Goal: Information Seeking & Learning: Learn about a topic

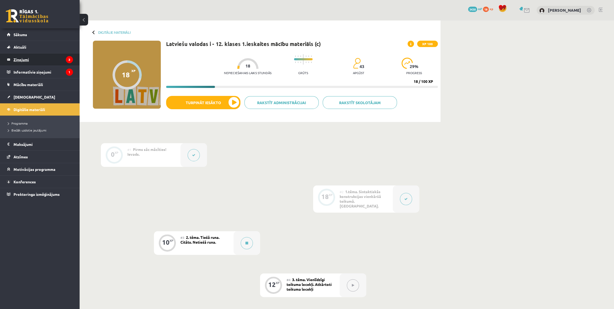
drag, startPoint x: 0, startPoint y: 0, endPoint x: 61, endPoint y: 59, distance: 84.7
click at [253, 231] on div at bounding box center [247, 243] width 27 height 24
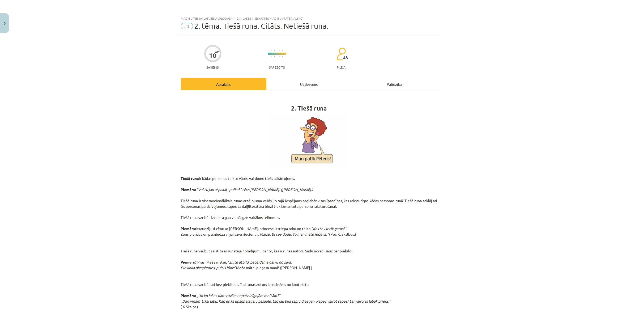
click at [291, 85] on div "Uzdevums" at bounding box center [308, 84] width 85 height 12
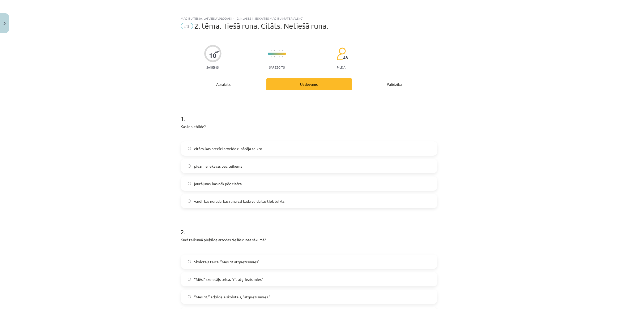
drag, startPoint x: 477, startPoint y: 171, endPoint x: 459, endPoint y: 51, distance: 121.1
click at [207, 120] on h1 "1 ." at bounding box center [309, 114] width 256 height 16
click at [234, 88] on div "Apraksts" at bounding box center [223, 84] width 85 height 12
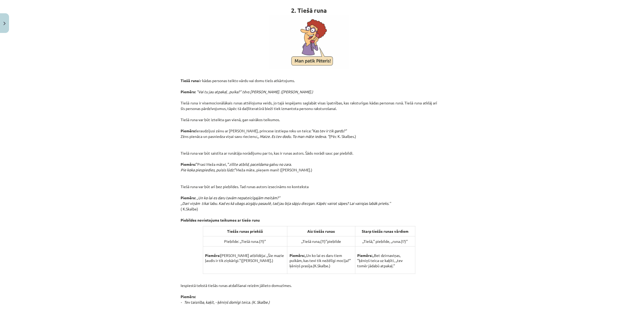
scroll to position [294, 0]
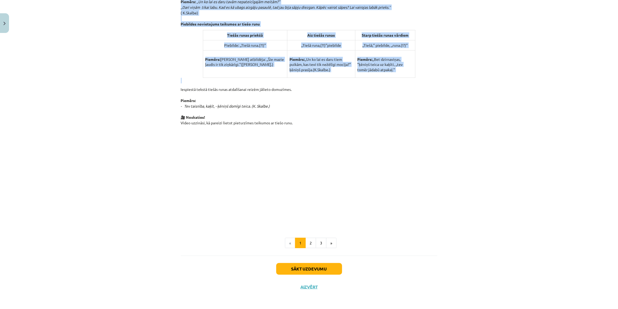
drag, startPoint x: 278, startPoint y: 88, endPoint x: 305, endPoint y: 79, distance: 28.9
click at [305, 79] on div "2. Tiešā runa Tiešā runa ir kādas personas teikto vārdu vai domu tiešs atkārtoj…" at bounding box center [309, 13] width 256 height 424
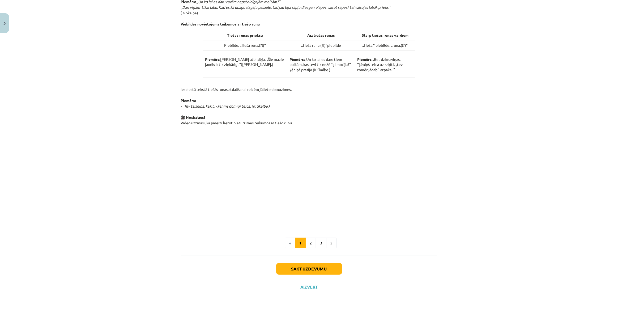
click at [290, 105] on p "Iespiestā tekstā tiešās runas atdalīšanai reizēm jālieto domuzīmes. Piemērs: - …" at bounding box center [309, 106] width 256 height 39
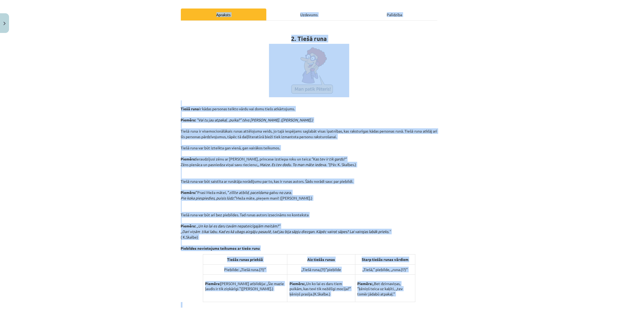
scroll to position [0, 0]
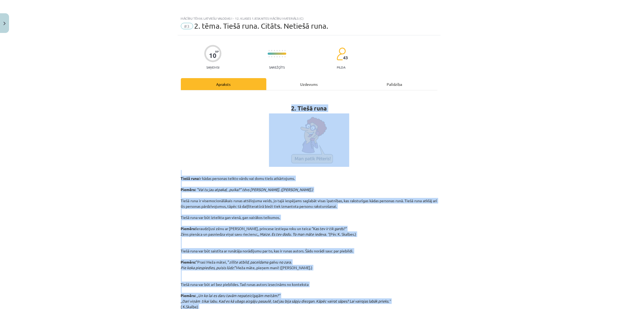
drag, startPoint x: 278, startPoint y: 104, endPoint x: 260, endPoint y: 105, distance: 17.3
click at [260, 105] on div "2. Tiešā runa Tiešā runa ir kādas personas teikto vārdu vai domu tiešs atkārtoj…" at bounding box center [309, 307] width 256 height 424
copy div "2. Tiešā runa Tiešā runa ir kādas personas teikto vārdu vai domu tiešs atkārtoj…"
click at [318, 164] on img at bounding box center [309, 139] width 80 height 53
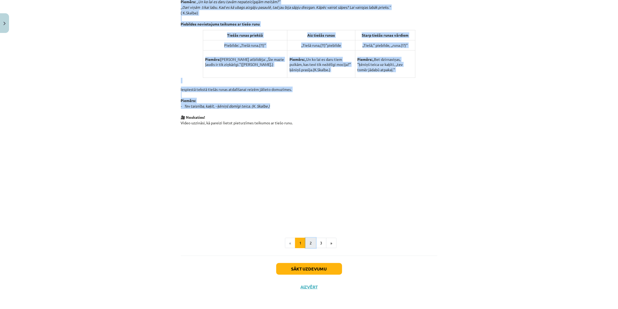
click at [312, 241] on button "2" at bounding box center [310, 243] width 11 height 11
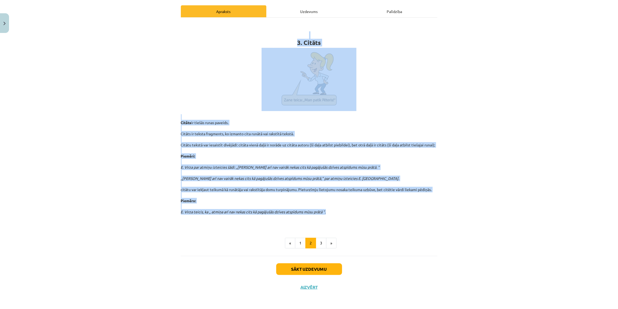
drag, startPoint x: 335, startPoint y: 212, endPoint x: 292, endPoint y: 31, distance: 186.1
click at [292, 31] on div "3. Citāts Citāts ir tiešās runas paveids. Citāts ir teksta fragments, ko izmant…" at bounding box center [309, 123] width 256 height 203
copy div "3. Citāts Citāts ir tiešās runas paveids. Citāts ir teksta fragments, ko izmant…"
click at [320, 239] on button "3" at bounding box center [321, 243] width 11 height 11
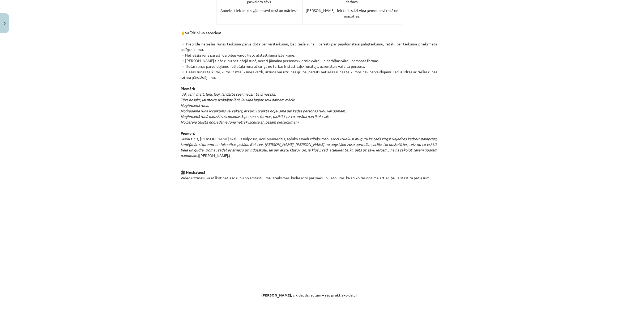
scroll to position [306, 0]
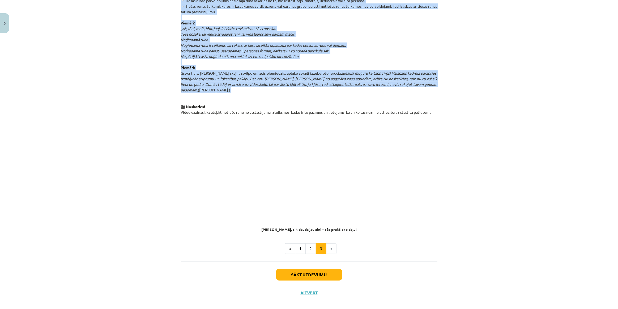
drag, startPoint x: 282, startPoint y: 41, endPoint x: 443, endPoint y: 90, distance: 168.6
click at [443, 90] on div "Mācību tēma: Latviešu valodas i - 12. klases 1.ieskaites mācību materiāls (c) #…" at bounding box center [309, 154] width 618 height 309
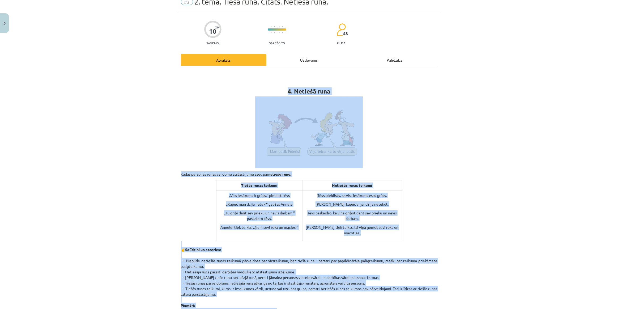
scroll to position [0, 0]
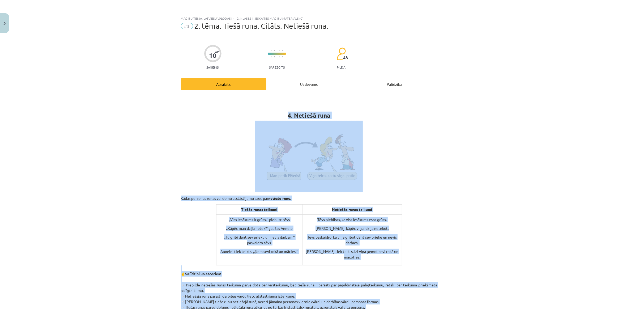
copy div "4. Netiešā runa Kādas personas runas vai domu atstāstījumu sauc par netiešo run…"
click at [421, 131] on p at bounding box center [309, 157] width 256 height 72
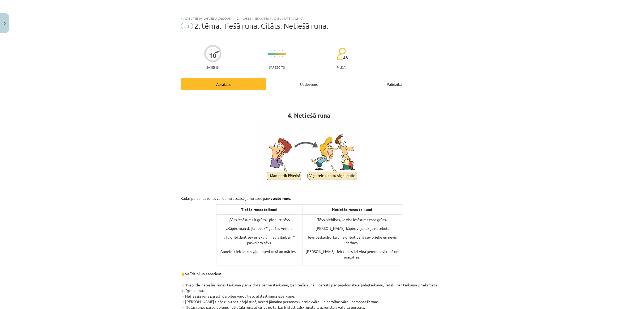
click at [330, 83] on div "Uzdevums" at bounding box center [308, 84] width 85 height 12
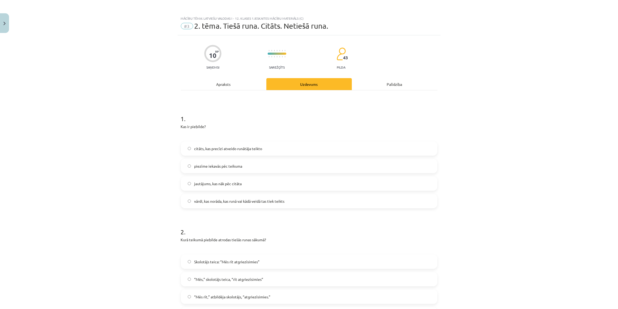
scroll to position [13, 0]
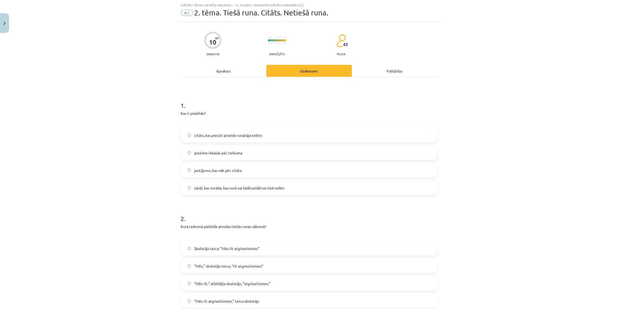
click at [241, 193] on label "vārdi, kas norāda, kas runā vai kādā veidā tas tiek teikts" at bounding box center [308, 187] width 255 height 13
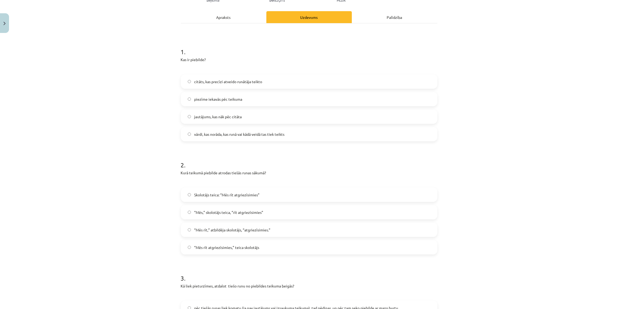
scroll to position [93, 0]
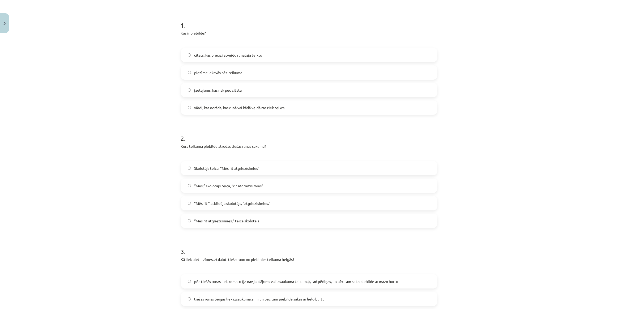
click at [313, 142] on div "2 . Kurā teikumā piebilde atrodas tiešās runas sākumā? Skolotājs teica: “Mēs rī…" at bounding box center [309, 176] width 256 height 102
drag, startPoint x: 313, startPoint y: 142, endPoint x: 292, endPoint y: 138, distance: 21.6
click at [292, 138] on h1 "2 ." at bounding box center [309, 133] width 256 height 16
click at [236, 177] on div "Skolotājs teica: “Mēs rīt atgriezīsimies” “Mēs,” skolotājs teica, “rīt atgriezī…" at bounding box center [309, 194] width 256 height 67
click at [232, 174] on label "Skolotājs teica: “Mēs rīt atgriezīsimies”" at bounding box center [308, 167] width 255 height 13
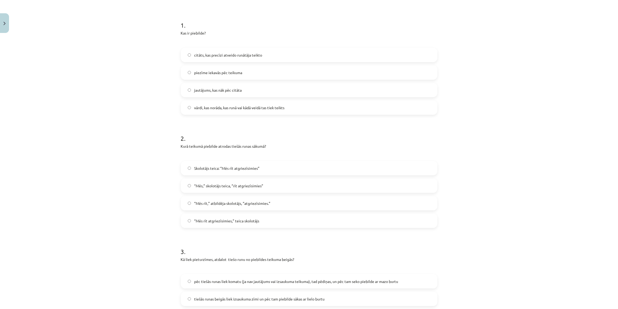
drag, startPoint x: 232, startPoint y: 174, endPoint x: 144, endPoint y: 144, distance: 92.4
click at [144, 144] on div "Mācību tēma: Latviešu valodas i - 12. klases 1.ieskaites mācību materiāls (c) #…" at bounding box center [309, 154] width 618 height 309
drag, startPoint x: 144, startPoint y: 144, endPoint x: 139, endPoint y: 114, distance: 30.2
click at [139, 114] on div "Mācību tēma: Latviešu valodas i - 12. klases 1.ieskaites mācību materiāls (c) #…" at bounding box center [309, 154] width 618 height 309
drag, startPoint x: 139, startPoint y: 114, endPoint x: 139, endPoint y: 79, distance: 35.1
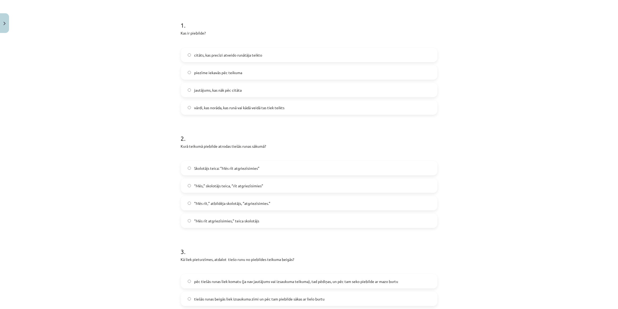
click at [139, 79] on div "Mācību tēma: Latviešu valodas i - 12. klases 1.ieskaites mācību materiāls (c) #…" at bounding box center [309, 154] width 618 height 309
drag, startPoint x: 139, startPoint y: 79, endPoint x: 135, endPoint y: 47, distance: 32.7
click at [135, 47] on div "Mācību tēma: Latviešu valodas i - 12. klases 1.ieskaites mācību materiāls (c) #…" at bounding box center [309, 154] width 618 height 309
drag, startPoint x: 135, startPoint y: 47, endPoint x: 108, endPoint y: 25, distance: 34.6
click at [108, 25] on div "Mācību tēma: Latviešu valodas i - 12. klases 1.ieskaites mācību materiāls (c) #…" at bounding box center [309, 154] width 618 height 309
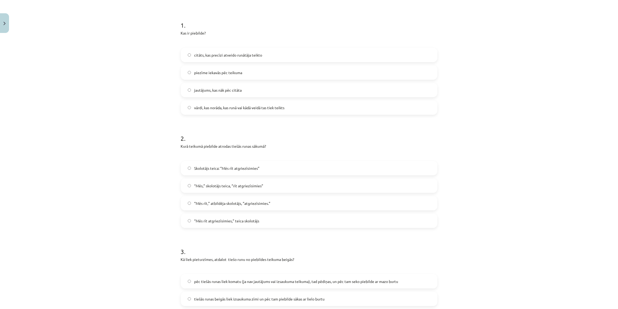
drag, startPoint x: 108, startPoint y: 25, endPoint x: 85, endPoint y: 73, distance: 52.4
click at [85, 73] on div "Mācību tēma: Latviešu valodas i - 12. klases 1.ieskaites mācību materiāls (c) #…" at bounding box center [309, 154] width 618 height 309
drag, startPoint x: 85, startPoint y: 73, endPoint x: 92, endPoint y: 48, distance: 26.2
click at [92, 48] on div "Mācību tēma: Latviešu valodas i - 12. klases 1.ieskaites mācību materiāls (c) #…" at bounding box center [309, 154] width 618 height 309
drag, startPoint x: 92, startPoint y: 48, endPoint x: 101, endPoint y: 21, distance: 27.7
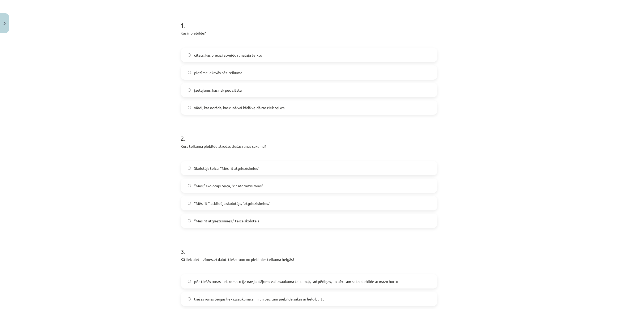
click at [101, 21] on div "Mācību tēma: Latviešu valodas i - 12. klases 1.ieskaites mācību materiāls (c) #…" at bounding box center [309, 154] width 618 height 309
drag, startPoint x: 101, startPoint y: 21, endPoint x: 512, endPoint y: 136, distance: 426.9
drag, startPoint x: 512, startPoint y: 136, endPoint x: 358, endPoint y: 122, distance: 155.2
click at [358, 122] on form "1 . Kas ir piebilde? citāts, kas precīzi atveido runātāja teikto piezīme iekavā…" at bounding box center [309, 289] width 256 height 555
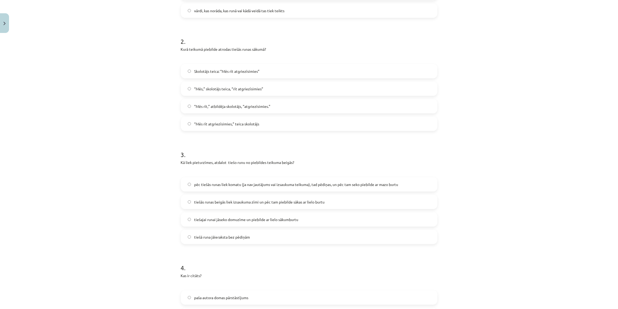
scroll to position [214, 0]
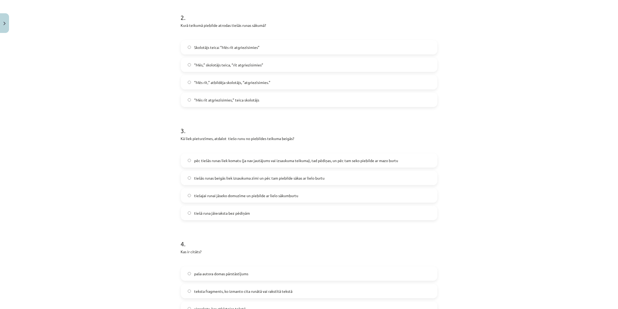
drag, startPoint x: 375, startPoint y: 80, endPoint x: 441, endPoint y: 109, distance: 72.0
drag, startPoint x: 441, startPoint y: 109, endPoint x: 289, endPoint y: 112, distance: 152.2
click at [289, 112] on form "1 . Kas ir piebilde? citāts, kas precīzi atveido runātāja teikto piezīme iekavā…" at bounding box center [309, 168] width 256 height 555
drag, startPoint x: 289, startPoint y: 112, endPoint x: 274, endPoint y: 110, distance: 15.1
click at [274, 110] on form "1 . Kas ir piebilde? citāts, kas precīzi atveido runātāja teikto piezīme iekavā…" at bounding box center [309, 168] width 256 height 555
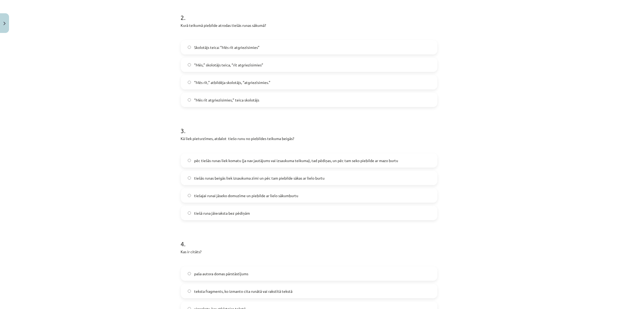
drag, startPoint x: 353, startPoint y: 149, endPoint x: 486, endPoint y: 131, distance: 134.0
drag, startPoint x: 486, startPoint y: 131, endPoint x: 432, endPoint y: 120, distance: 55.0
click at [432, 120] on h1 "3 ." at bounding box center [309, 126] width 256 height 16
drag, startPoint x: 432, startPoint y: 120, endPoint x: 370, endPoint y: 124, distance: 62.3
click at [370, 124] on h1 "3 ." at bounding box center [309, 126] width 256 height 16
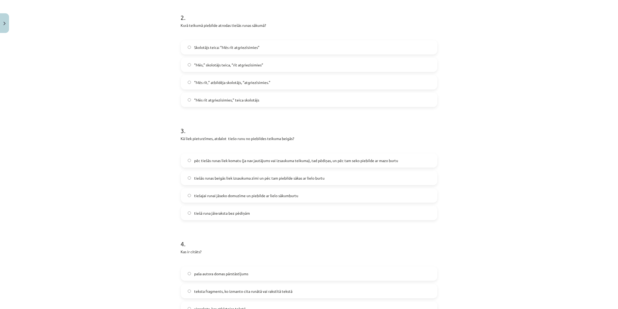
click at [397, 166] on label "pēc tiešās runas liek komatu (ja nav jautājums vai izsaukuma teikuma), tad pēdi…" at bounding box center [308, 160] width 255 height 13
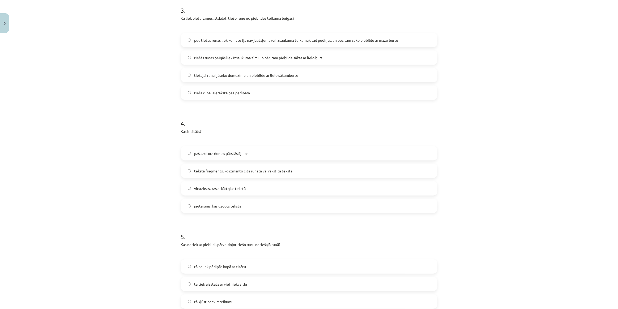
scroll to position [335, 0]
drag, startPoint x: 394, startPoint y: 156, endPoint x: 479, endPoint y: 109, distance: 97.0
drag, startPoint x: 479, startPoint y: 109, endPoint x: 283, endPoint y: 98, distance: 196.5
click at [283, 98] on label "tiešā runa jāieraksta bez pēdiņām" at bounding box center [308, 92] width 255 height 13
click at [309, 42] on label "pēc tiešās runas liek komatu (ja nav jautājums vai izsaukuma teikuma), tad pēdi…" at bounding box center [308, 39] width 255 height 13
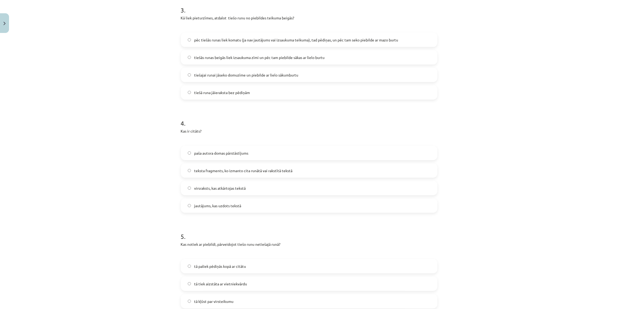
click at [253, 112] on h1 "4 ." at bounding box center [309, 118] width 256 height 16
click at [258, 106] on form "1 . Kas ir piebilde? citāts, kas precīzi atveido runātāja teikto piezīme iekavā…" at bounding box center [309, 48] width 256 height 555
drag, startPoint x: 264, startPoint y: 97, endPoint x: 445, endPoint y: 119, distance: 182.5
drag, startPoint x: 445, startPoint y: 119, endPoint x: 472, endPoint y: 64, distance: 61.7
click at [472, 64] on div "Mācību tēma: Latviešu valodas i - 12. klases 1.ieskaites mācību materiāls (c) #…" at bounding box center [309, 154] width 618 height 309
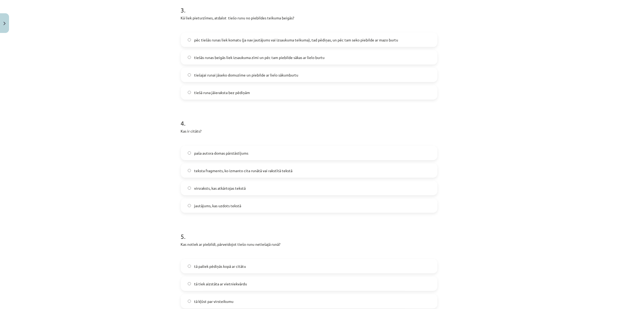
drag, startPoint x: 472, startPoint y: 64, endPoint x: 480, endPoint y: 43, distance: 22.9
click at [482, 42] on div "Mācību tēma: Latviešu valodas i - 12. klases 1.ieskaites mācību materiāls (c) #…" at bounding box center [309, 154] width 618 height 309
drag, startPoint x: 480, startPoint y: 43, endPoint x: 490, endPoint y: 91, distance: 48.7
drag, startPoint x: 490, startPoint y: 91, endPoint x: 478, endPoint y: 62, distance: 31.3
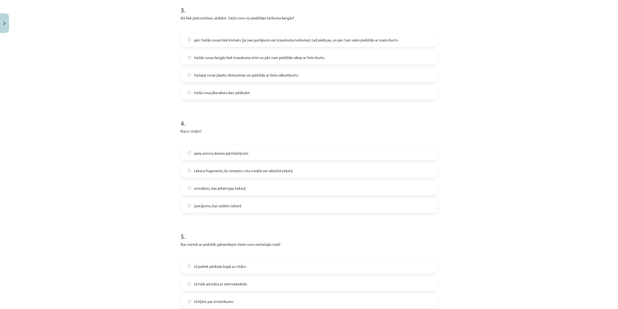
click at [478, 62] on div "Mācību tēma: Latviešu valodas i - 12. klases 1.ieskaites mācību materiāls (c) #…" at bounding box center [309, 154] width 618 height 309
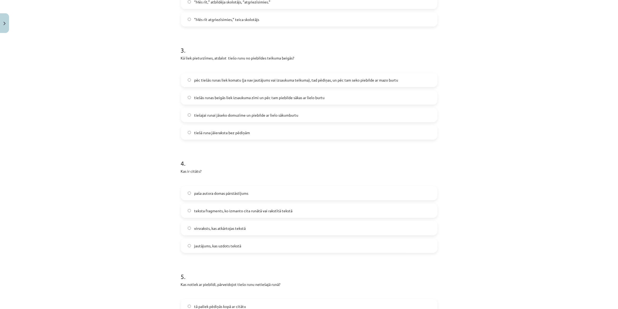
scroll to position [335, 0]
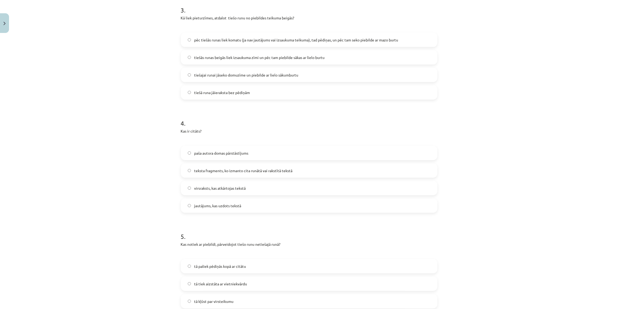
drag, startPoint x: 478, startPoint y: 62, endPoint x: 263, endPoint y: 170, distance: 241.1
click at [263, 170] on span "teksta fragments, ko izmanto cita runātā vai rakstītā tekstā" at bounding box center [243, 171] width 98 height 6
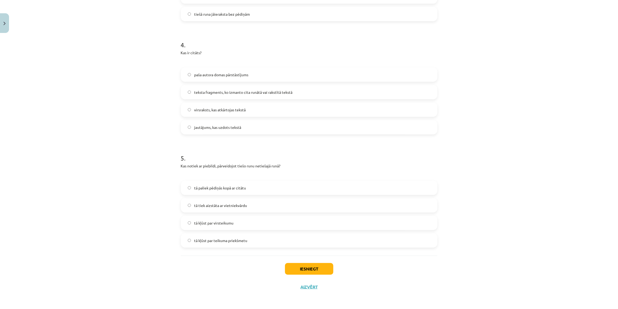
drag, startPoint x: 267, startPoint y: 165, endPoint x: 279, endPoint y: 151, distance: 17.5
click at [279, 152] on h1 "5 ." at bounding box center [309, 153] width 256 height 16
drag, startPoint x: 279, startPoint y: 151, endPoint x: 400, endPoint y: 165, distance: 121.6
drag, startPoint x: 400, startPoint y: 165, endPoint x: 297, endPoint y: 166, distance: 102.2
click at [297, 166] on p "Kas notiek ar piebildi, pārveidojot tiešo runu netiešajā runā?" at bounding box center [309, 166] width 256 height 6
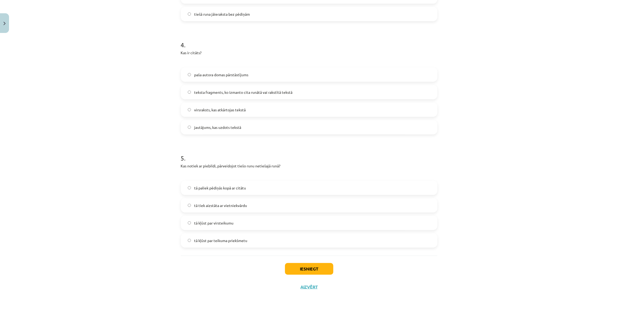
click at [275, 210] on label "tā tiek aizstāta ar vietniekvārdu" at bounding box center [308, 205] width 255 height 13
click at [195, 223] on span "tā kļūst par virsteikumu" at bounding box center [213, 223] width 39 height 6
click at [297, 273] on button "Iesniegt" at bounding box center [309, 269] width 48 height 12
click at [229, 187] on span "tā paliek pēdiņās kopā ar citātu" at bounding box center [220, 188] width 52 height 6
click at [225, 209] on label "tā tiek aizstāta ar vietniekvārdu" at bounding box center [308, 205] width 255 height 13
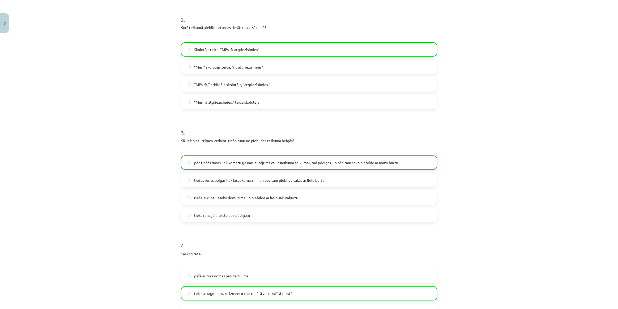
scroll to position [12, 0]
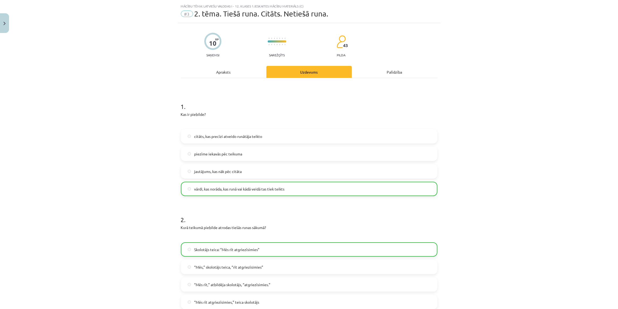
click at [158, 198] on div "Mācību tēma: Latviešu valodas i - 12. klases 1.ieskaites mācību materiāls (c) #…" at bounding box center [309, 154] width 618 height 309
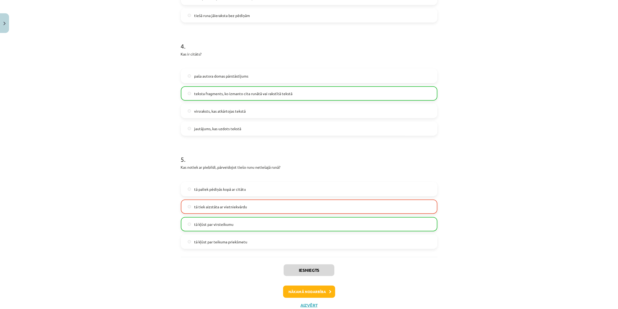
scroll to position [430, 0]
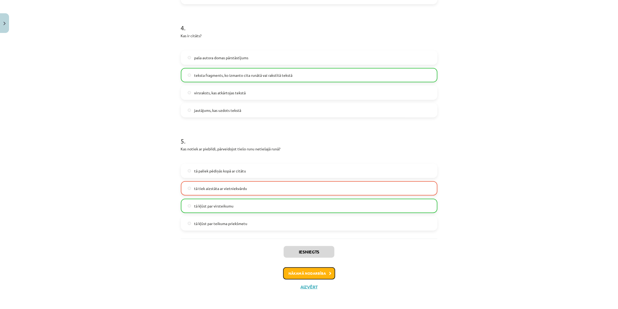
click at [313, 275] on button "Nākamā nodarbība" at bounding box center [309, 273] width 52 height 12
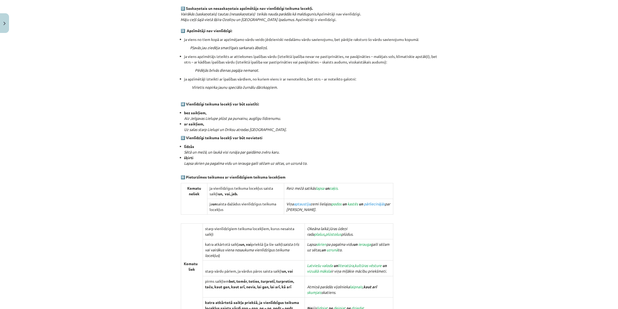
scroll to position [424, 0]
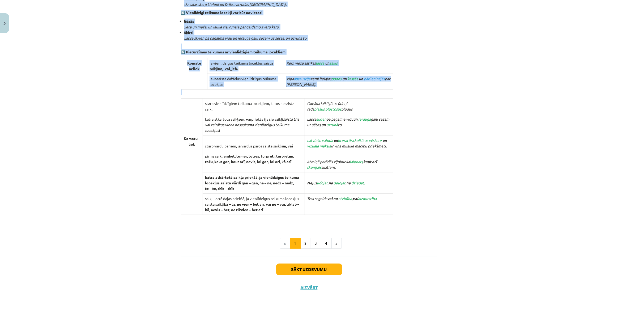
drag, startPoint x: 266, startPoint y: 91, endPoint x: 427, endPoint y: 213, distance: 202.6
copy div "5. Vienlīdzīgi teikuma locekļi Vienlīdzīgi teikuma locekļi var būt visi teikuma…"
click at [305, 243] on button "2" at bounding box center [305, 243] width 11 height 11
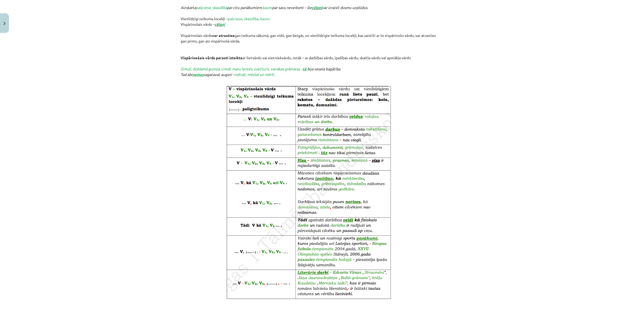
scroll to position [215, 0]
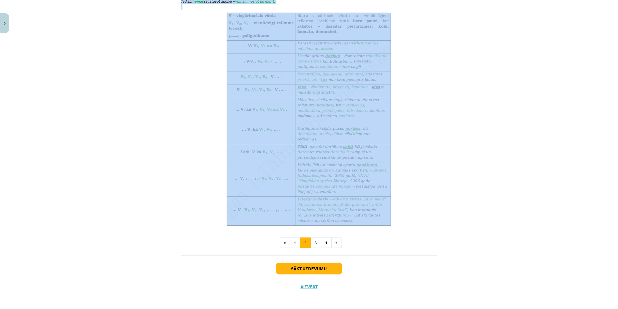
drag, startPoint x: 230, startPoint y: 109, endPoint x: 393, endPoint y: 207, distance: 190.1
click at [393, 207] on div "6. Vienlīdzīgi teikuma locekļi saistījumā ar vispārinošo vārdu Vienlīdzīgus tei…" at bounding box center [309, 52] width 256 height 345
copy div "6. Vienlīdzīgi teikuma locekļi saistījumā ar vispārinošo vārdu Vienlīdzīgus tei…"
click at [315, 243] on button "3" at bounding box center [316, 242] width 11 height 11
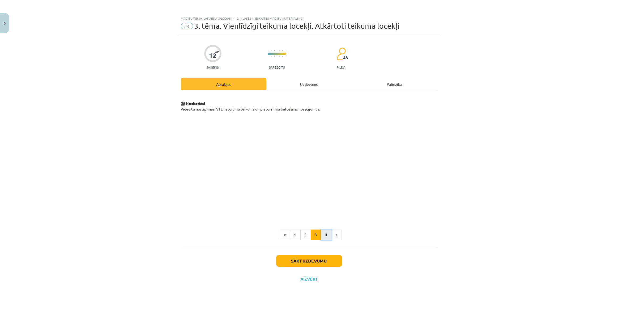
click at [327, 234] on button "4" at bounding box center [326, 234] width 11 height 11
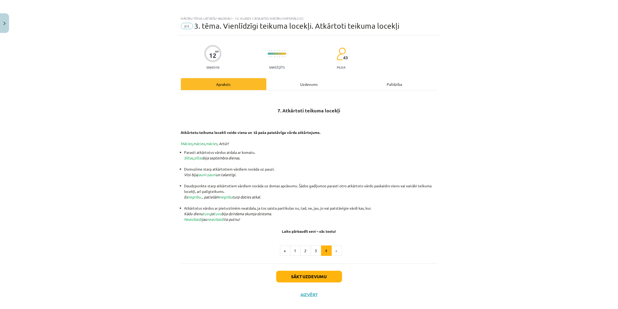
drag, startPoint x: 271, startPoint y: 109, endPoint x: 256, endPoint y: 219, distance: 111.2
click at [256, 219] on div "7. Atkārtoti teikuma locekļi Atkārtotu teikuma locekli veido viena un tā paša p…" at bounding box center [309, 164] width 256 height 138
copy div "7. Atkārtoti teikuma locekļi Atkārtotu teikuma locekli veido viena un tā paša p…"
click at [306, 84] on div "Uzdevums" at bounding box center [308, 84] width 85 height 12
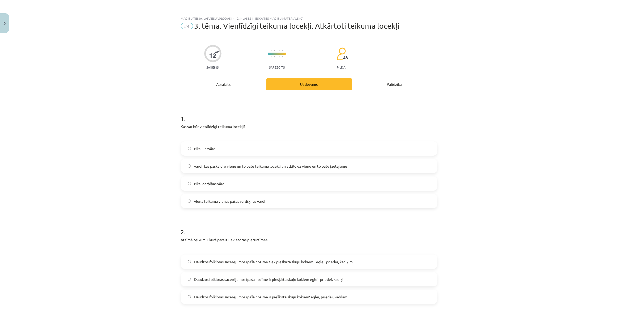
scroll to position [8, 0]
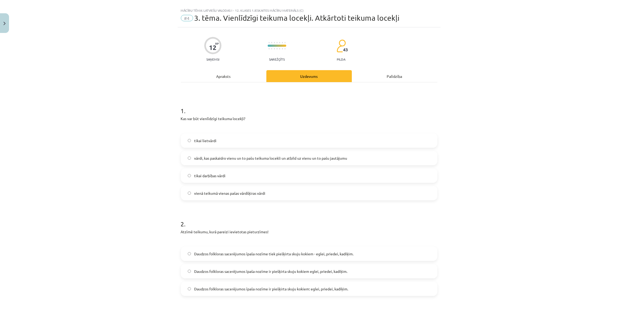
click at [242, 159] on span "vārdi, kas paskaidro vienu un to pašu teikuma locekli un atbild uz vienu un to …" at bounding box center [270, 158] width 153 height 6
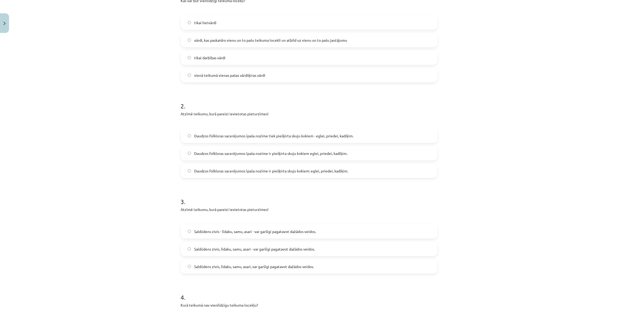
scroll to position [129, 0]
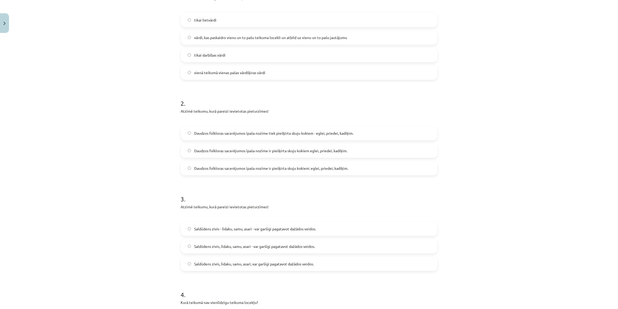
drag, startPoint x: 271, startPoint y: 102, endPoint x: 317, endPoint y: 98, distance: 46.1
drag, startPoint x: 317, startPoint y: 98, endPoint x: 472, endPoint y: 92, distance: 155.4
drag, startPoint x: 473, startPoint y: 94, endPoint x: 427, endPoint y: 94, distance: 46.2
click at [427, 94] on h1 "2 ." at bounding box center [309, 98] width 256 height 16
drag, startPoint x: 427, startPoint y: 94, endPoint x: 470, endPoint y: 113, distance: 47.2
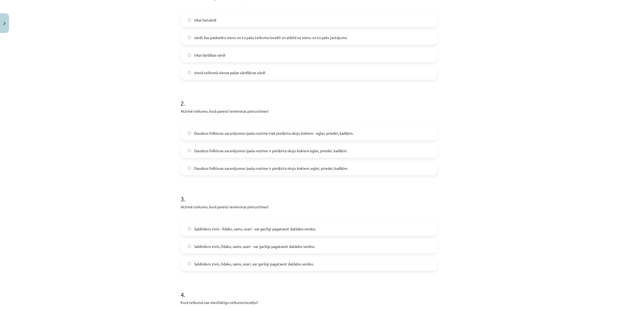
drag, startPoint x: 470, startPoint y: 113, endPoint x: 419, endPoint y: 105, distance: 51.6
click at [419, 105] on h1 "2 ." at bounding box center [309, 98] width 256 height 16
drag, startPoint x: 419, startPoint y: 105, endPoint x: 458, endPoint y: 111, distance: 39.8
drag, startPoint x: 458, startPoint y: 111, endPoint x: 433, endPoint y: 106, distance: 25.9
click at [433, 106] on div "2 . Atzīmē teikumu, kurā pareizi ievietotas pieturzīmes! Daudzos folkloras sace…" at bounding box center [309, 132] width 256 height 85
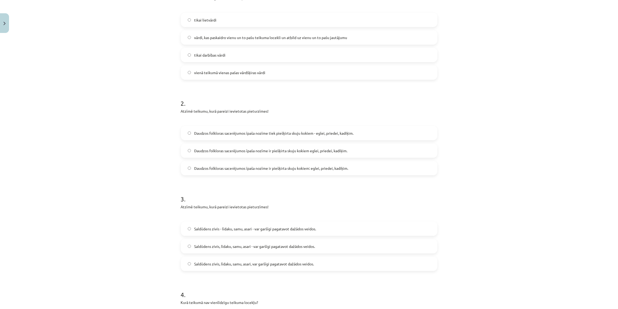
drag, startPoint x: 433, startPoint y: 106, endPoint x: 382, endPoint y: 101, distance: 51.5
click at [382, 101] on h1 "2 ." at bounding box center [309, 98] width 256 height 16
click at [421, 165] on label "Daudzos folkloras sacerējumos īpaša nozīme ir piešķirta skuju kokiem: eglei, pr…" at bounding box center [308, 167] width 255 height 13
drag, startPoint x: 421, startPoint y: 165, endPoint x: 552, endPoint y: 86, distance: 153.2
drag, startPoint x: 552, startPoint y: 86, endPoint x: 536, endPoint y: 62, distance: 28.6
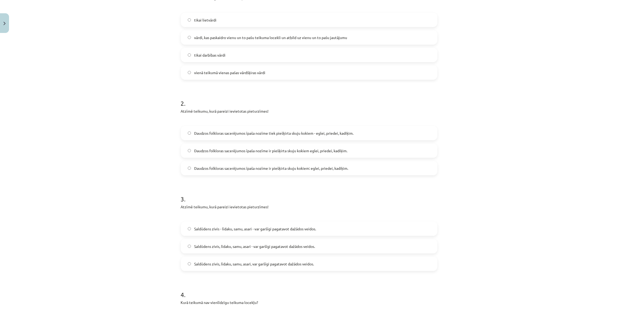
click at [536, 62] on div "Mācību tēma: Latviešu valodas i - 12. klases 1.ieskaites mācību materiāls (c) #…" at bounding box center [309, 154] width 618 height 309
drag, startPoint x: 536, startPoint y: 63, endPoint x: 548, endPoint y: 151, distance: 88.8
drag, startPoint x: 548, startPoint y: 151, endPoint x: 532, endPoint y: 97, distance: 56.3
click at [532, 97] on div "Mācību tēma: Latviešu valodas i - 12. klases 1.ieskaites mācību materiāls (c) #…" at bounding box center [309, 154] width 618 height 309
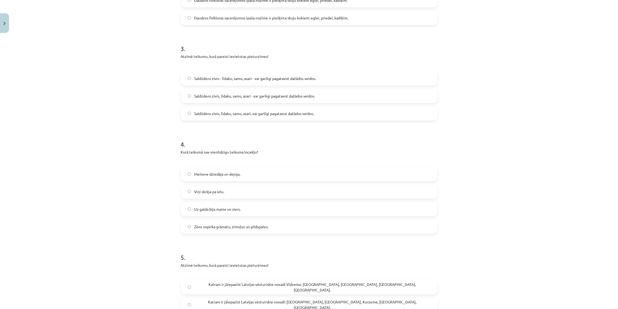
scroll to position [232, 0]
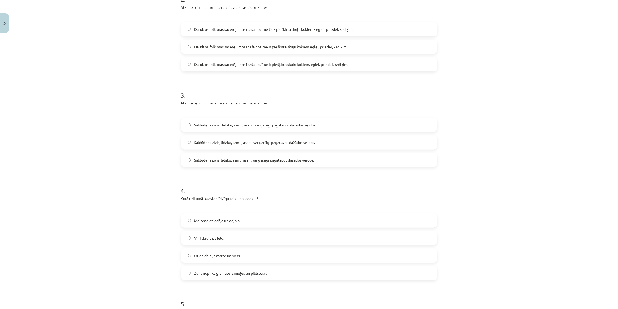
click at [421, 138] on label "Saldūdens zivis, līdaku, samu, asari - var garšīgi pagatavot dažādos veidos." at bounding box center [308, 142] width 255 height 13
click at [211, 239] on span "Viņi skrēja pa ielu." at bounding box center [209, 238] width 30 height 6
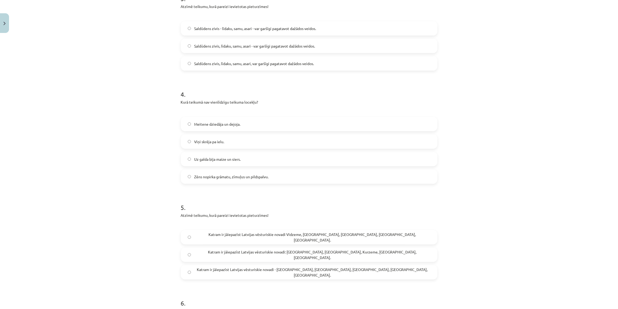
scroll to position [353, 0]
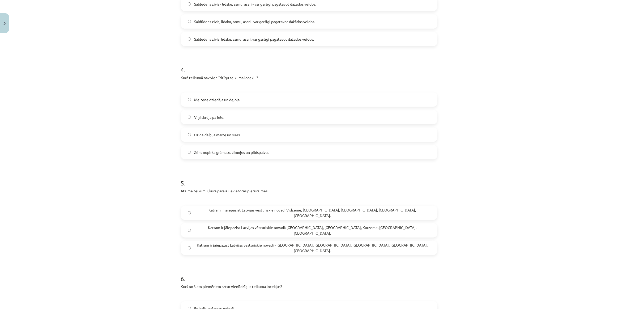
drag, startPoint x: 161, startPoint y: 212, endPoint x: 140, endPoint y: 148, distance: 67.6
click at [140, 148] on div "Mācību tēma: Latviešu valodas i - 12. klases 1.ieskaites mācību materiāls (c) #…" at bounding box center [309, 154] width 618 height 309
drag, startPoint x: 140, startPoint y: 148, endPoint x: 528, endPoint y: 167, distance: 388.4
drag, startPoint x: 528, startPoint y: 167, endPoint x: 467, endPoint y: 172, distance: 61.3
click at [467, 172] on div "Mācību tēma: Latviešu valodas i - 12. klases 1.ieskaites mācību materiāls (c) #…" at bounding box center [309, 154] width 618 height 309
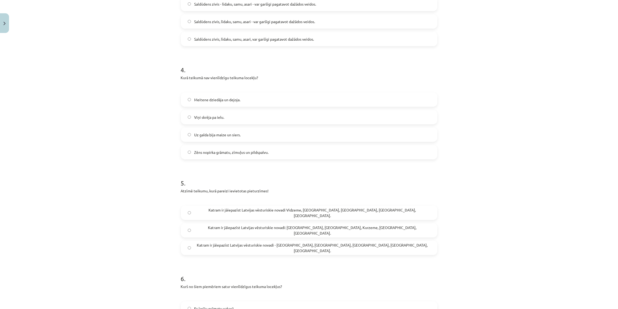
drag, startPoint x: 324, startPoint y: 226, endPoint x: 554, endPoint y: 217, distance: 229.3
drag, startPoint x: 554, startPoint y: 217, endPoint x: 486, endPoint y: 188, distance: 73.6
drag, startPoint x: 486, startPoint y: 188, endPoint x: 421, endPoint y: 187, distance: 64.5
click at [421, 187] on div "5 . Atzīmē teikumu, kurā pareizi ievietotas pieturzīmes! Katram ir jāiepazīst L…" at bounding box center [309, 212] width 256 height 85
drag, startPoint x: 421, startPoint y: 187, endPoint x: 330, endPoint y: 185, distance: 91.6
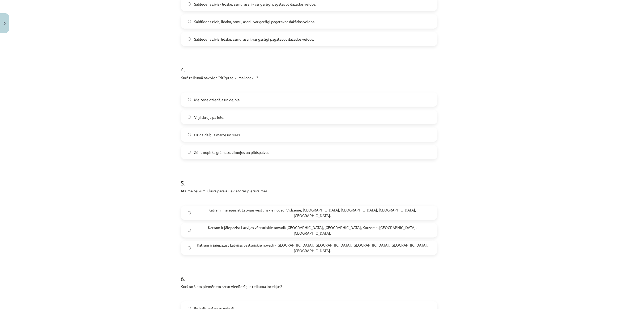
click at [330, 185] on h1 "5 ." at bounding box center [309, 178] width 256 height 16
drag, startPoint x: 340, startPoint y: 243, endPoint x: 464, endPoint y: 247, distance: 124.6
drag, startPoint x: 464, startPoint y: 247, endPoint x: 404, endPoint y: 244, distance: 60.9
click at [404, 244] on label "Katram ir jāiepazīst Latvijas vēsturiskie novadi - Vidzeme, Latgale, Kurzeme, Z…" at bounding box center [308, 247] width 255 height 13
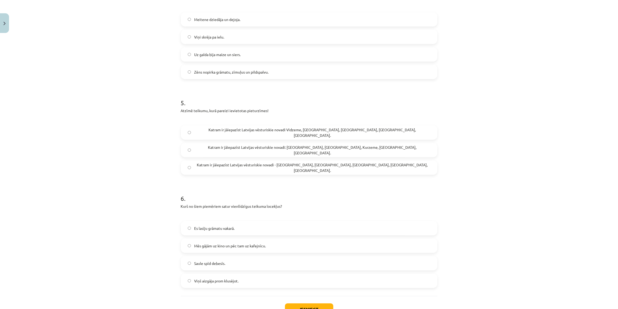
scroll to position [474, 0]
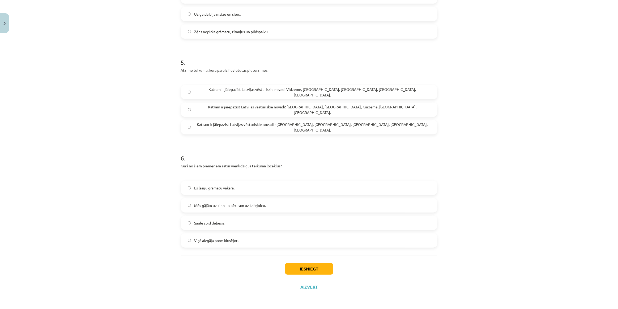
drag, startPoint x: 404, startPoint y: 238, endPoint x: 483, endPoint y: 175, distance: 101.1
drag, startPoint x: 483, startPoint y: 175, endPoint x: 425, endPoint y: 164, distance: 59.3
click at [425, 164] on p "Kurš no šiem piemēriem satur vienlīdzīgus teikuma locekļus?" at bounding box center [309, 166] width 256 height 6
click at [241, 242] on label "Viņš aizgāja prom klusējot." at bounding box center [308, 240] width 255 height 13
drag, startPoint x: 241, startPoint y: 242, endPoint x: 511, endPoint y: 230, distance: 270.0
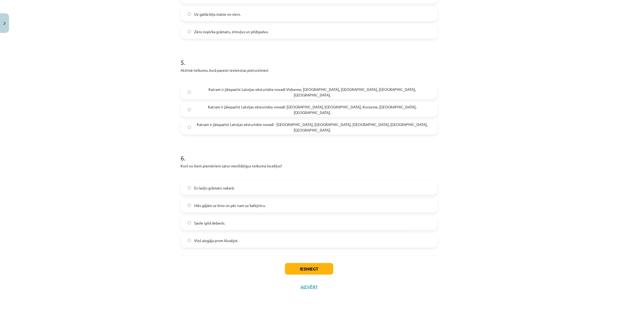
drag, startPoint x: 511, startPoint y: 230, endPoint x: 487, endPoint y: 169, distance: 65.7
click at [487, 169] on div "Mācību tēma: Latviešu valodas i - 12. klases 1.ieskaites mācību materiāls (c) #…" at bounding box center [309, 154] width 618 height 309
drag, startPoint x: 487, startPoint y: 172, endPoint x: 425, endPoint y: 167, distance: 61.8
click at [425, 167] on p "Kurš no šiem piemēriem satur vienlīdzīgus teikuma locekļus?" at bounding box center [309, 166] width 256 height 6
click at [292, 203] on label "Mēs gājām uz kino un pēc tam uz kafejnīcu." at bounding box center [308, 205] width 255 height 13
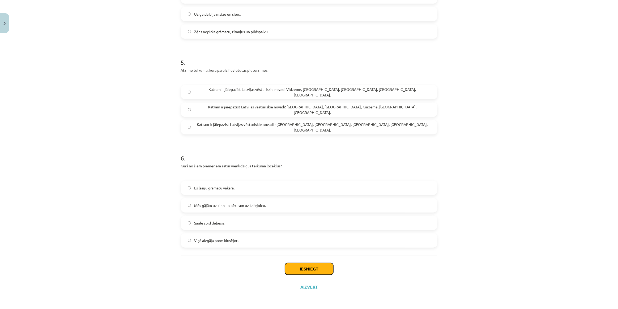
click at [309, 270] on button "Iesniegt" at bounding box center [309, 269] width 48 height 12
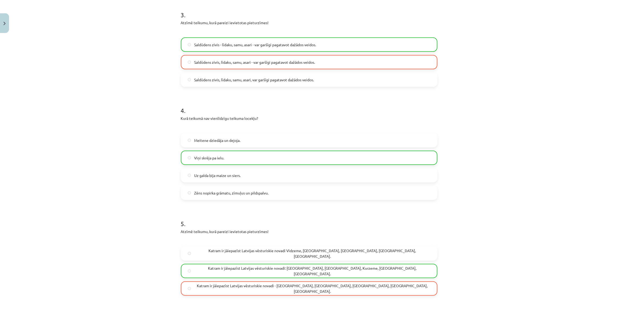
scroll to position [232, 0]
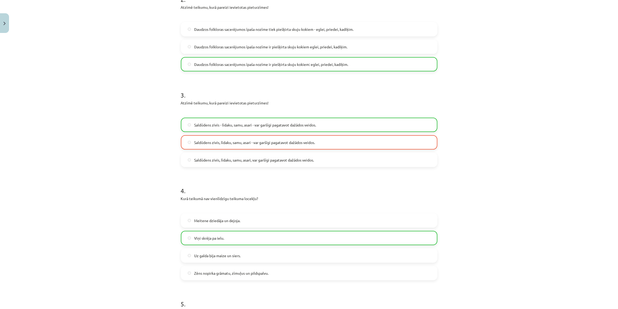
drag, startPoint x: 329, startPoint y: 114, endPoint x: 499, endPoint y: 121, distance: 169.8
drag, startPoint x: 499, startPoint y: 121, endPoint x: 481, endPoint y: 98, distance: 29.3
click at [481, 98] on div "Mācību tēma: Latviešu valodas i - 12. klases 1.ieskaites mācību materiāls (c) #…" at bounding box center [309, 154] width 618 height 309
drag, startPoint x: 481, startPoint y: 98, endPoint x: 430, endPoint y: 98, distance: 50.5
click at [430, 98] on h1 "3 ." at bounding box center [309, 90] width 256 height 16
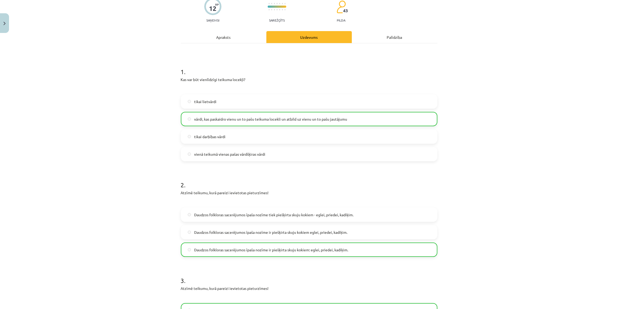
scroll to position [490, 0]
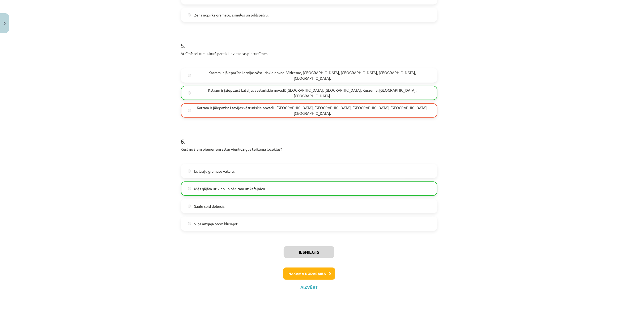
drag, startPoint x: 450, startPoint y: 80, endPoint x: 461, endPoint y: 191, distance: 111.6
click at [304, 276] on button "Nākamā nodarbība" at bounding box center [309, 273] width 52 height 12
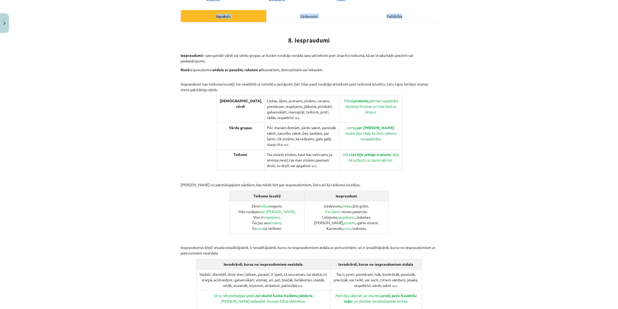
scroll to position [159, 0]
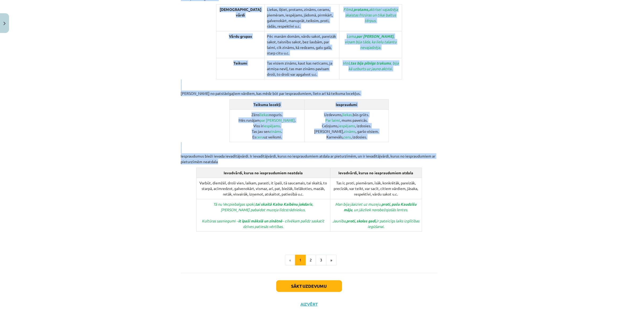
drag, startPoint x: 275, startPoint y: 93, endPoint x: 429, endPoint y: 214, distance: 195.3
click at [429, 214] on div "8. Iespraudumi Iespraudumi ir savrupināti vārdi vai vārdu grupas, ar kurām runā…" at bounding box center [309, 89] width 256 height 307
copy div "8. Iespraudumi Iespraudumi ir savrupināti vārdi vai vārdu grupas, ar kurām runā…"
click at [310, 255] on button "2" at bounding box center [310, 260] width 11 height 11
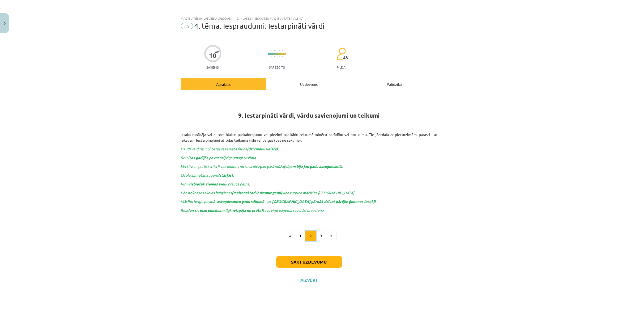
scroll to position [0, 0]
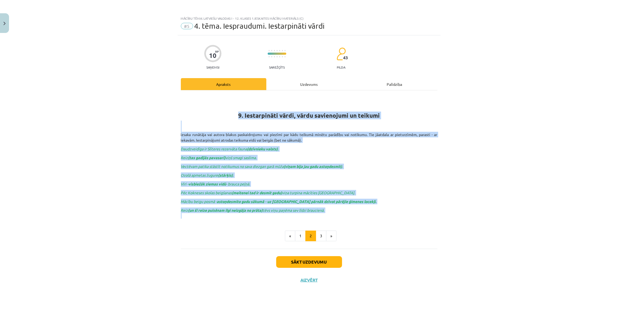
drag, startPoint x: 232, startPoint y: 112, endPoint x: 351, endPoint y: 213, distance: 156.0
click at [351, 213] on div "9. Iestarpināti vārdi, vārdu savienojumi un teikumi izsaka runātāja vai autora …" at bounding box center [309, 156] width 256 height 123
copy div "9. Iestarpināti vārdi, vārdu savienojumi un teikumi izsaka runātāja vai autora …"
click at [321, 236] on button "3" at bounding box center [321, 235] width 11 height 11
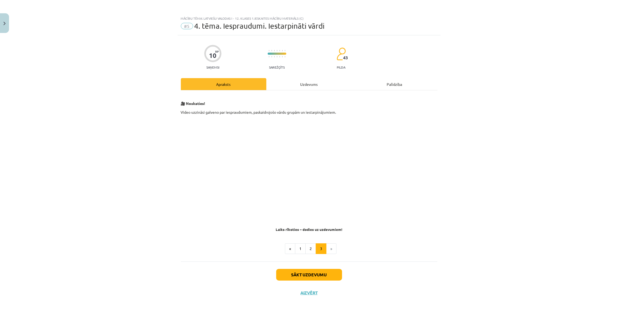
click at [295, 79] on div "Uzdevums" at bounding box center [308, 84] width 85 height 12
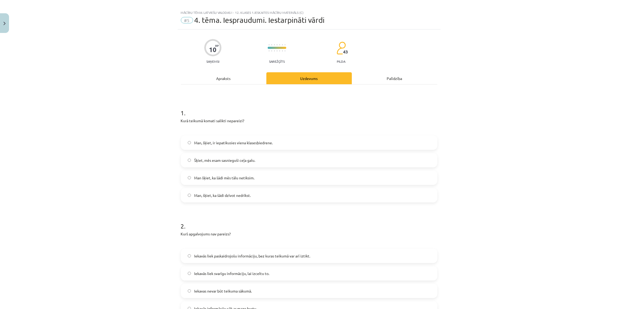
scroll to position [413, 0]
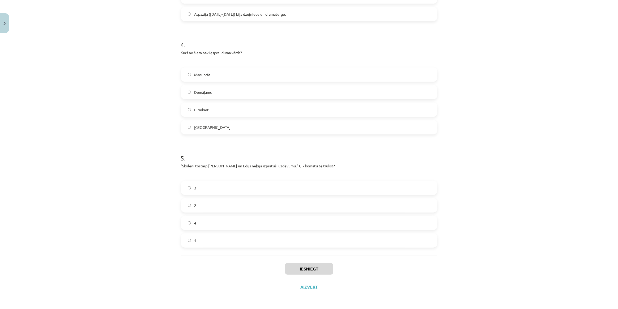
drag, startPoint x: 279, startPoint y: 95, endPoint x: 296, endPoint y: 198, distance: 105.2
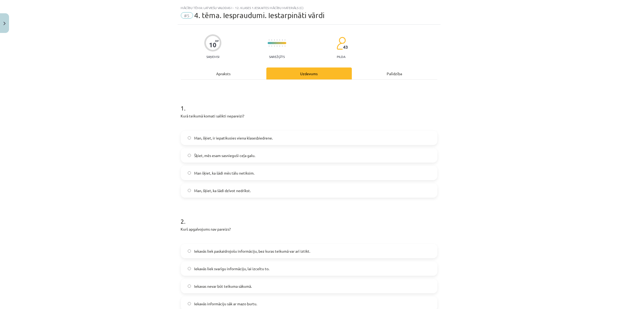
scroll to position [0, 0]
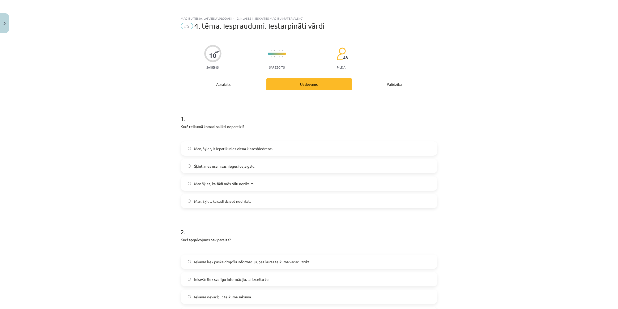
click at [372, 205] on label "Man, šķiet, ka šādi dzīvot nedrīkst." at bounding box center [308, 200] width 255 height 13
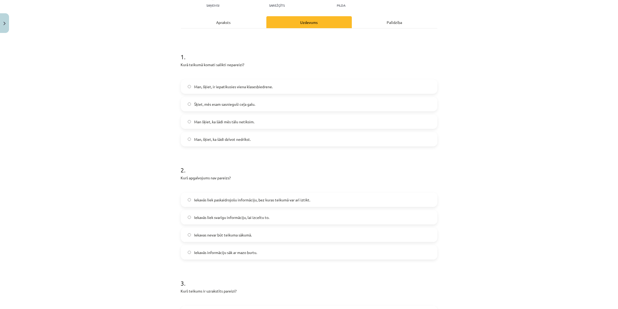
scroll to position [80, 0]
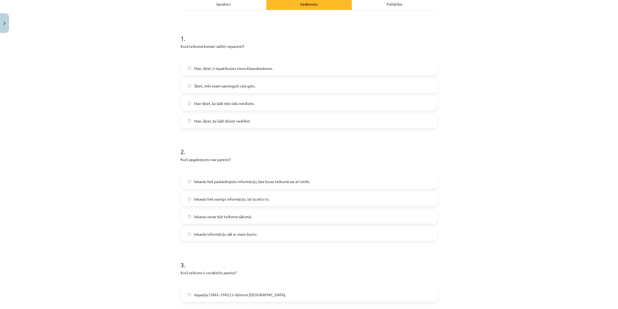
drag, startPoint x: 375, startPoint y: 215, endPoint x: 247, endPoint y: 149, distance: 143.6
click at [247, 149] on h1 "2 ." at bounding box center [309, 147] width 256 height 16
drag, startPoint x: 247, startPoint y: 149, endPoint x: 237, endPoint y: 146, distance: 11.6
click at [237, 146] on h1 "2 ." at bounding box center [309, 147] width 256 height 16
click at [317, 183] on label "Iekavās liek paskaidrojošu informāciju, bez kuras teikumā var arī iztikt." at bounding box center [308, 181] width 255 height 13
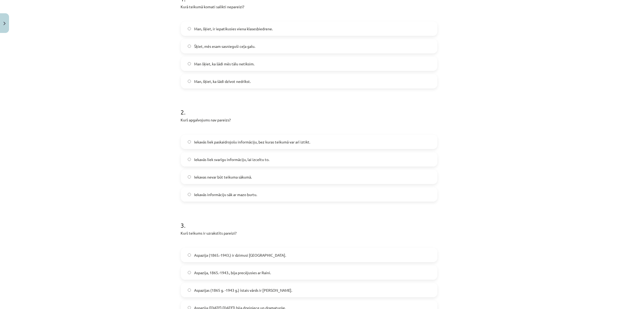
scroll to position [161, 0]
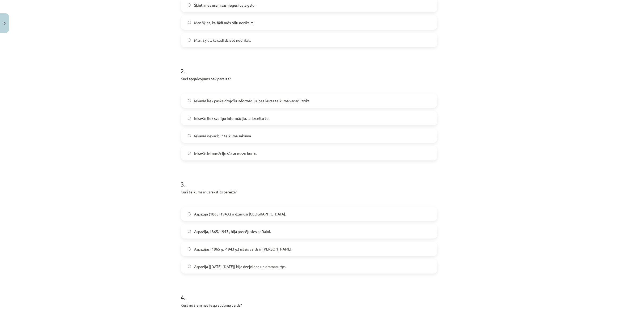
click at [366, 216] on label "Aspazija (1865.-1943.) ir dzimusi Zaļenieku pagastā." at bounding box center [308, 213] width 255 height 13
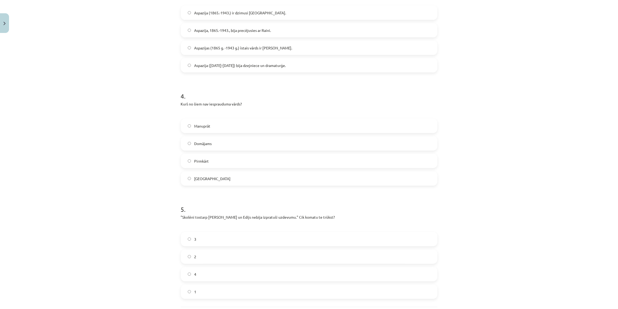
scroll to position [413, 0]
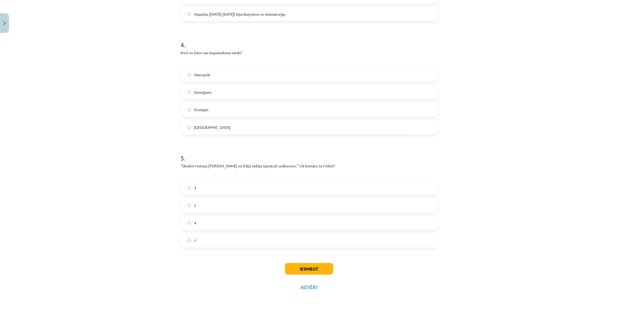
click at [221, 127] on label "Galvenokārt" at bounding box center [308, 127] width 255 height 13
click at [193, 164] on p ""Skolēni tostarp Jānis un Edijs nebija izpratuši uzdevumu." Cik komatu te trūks…" at bounding box center [309, 166] width 256 height 6
click at [193, 210] on label "2" at bounding box center [308, 205] width 255 height 13
click at [306, 270] on button "Iesniegt" at bounding box center [309, 269] width 48 height 12
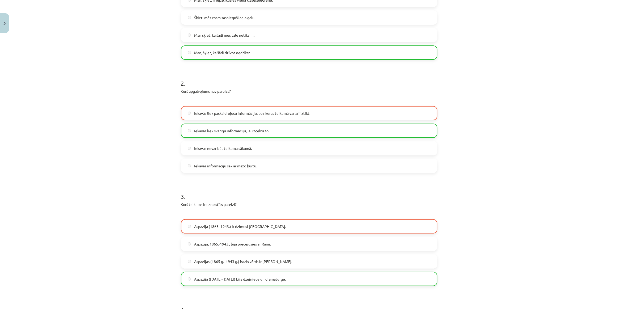
scroll to position [189, 0]
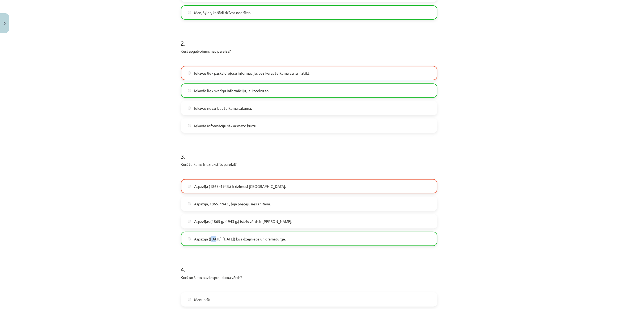
drag, startPoint x: 210, startPoint y: 239, endPoint x: 213, endPoint y: 239, distance: 3.2
click at [213, 239] on span "Aspazija (1865-1943) bija dzejniece un dramaturģe." at bounding box center [240, 239] width 92 height 6
drag, startPoint x: 216, startPoint y: 240, endPoint x: 210, endPoint y: 240, distance: 6.6
click at [210, 240] on span "Aspazija (1865-1943) bija dzejniece un dramaturģe." at bounding box center [240, 239] width 92 height 6
click at [219, 242] on label "Aspazija (1865-1943) bija dzejniece un dramaturģe." at bounding box center [308, 238] width 255 height 13
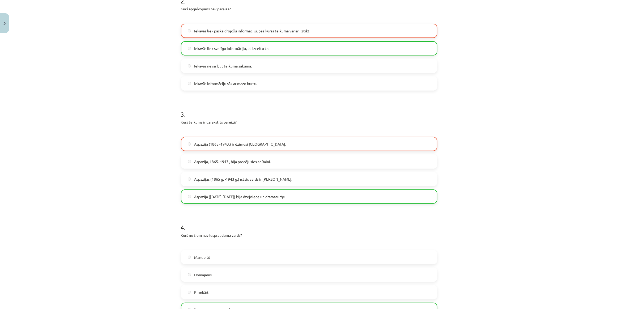
scroll to position [430, 0]
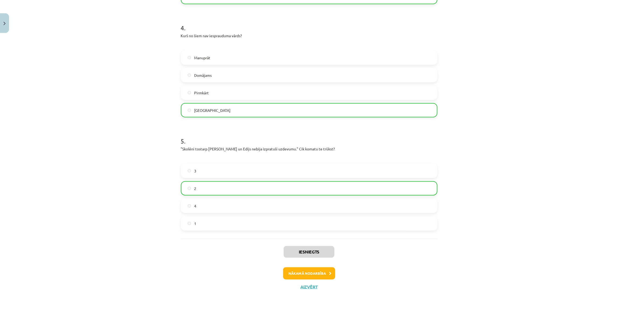
drag, startPoint x: 177, startPoint y: 175, endPoint x: 180, endPoint y: 270, distance: 94.9
click at [311, 285] on button "Aizvērt" at bounding box center [309, 286] width 20 height 5
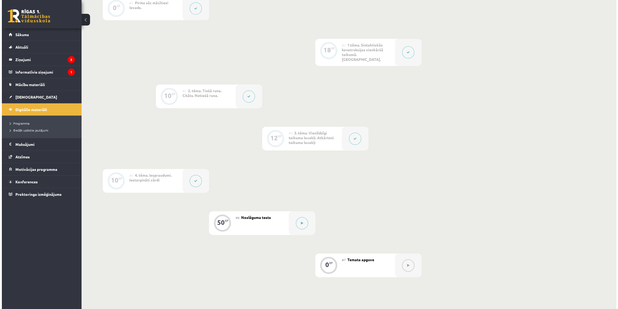
scroll to position [204, 0]
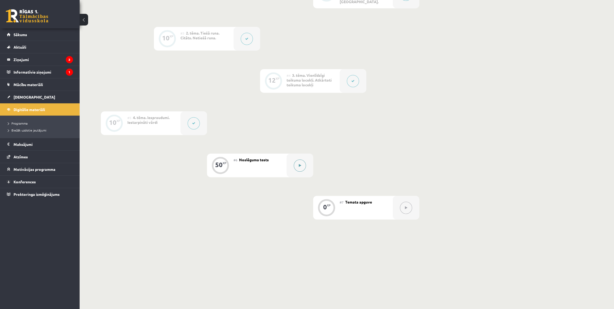
click at [300, 159] on button at bounding box center [300, 165] width 12 height 12
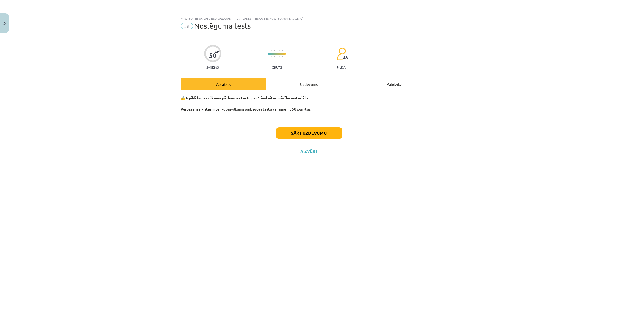
click at [298, 83] on div "Uzdevums" at bounding box center [308, 84] width 85 height 12
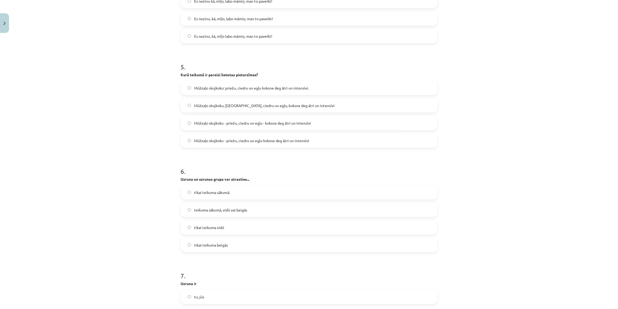
scroll to position [891, 0]
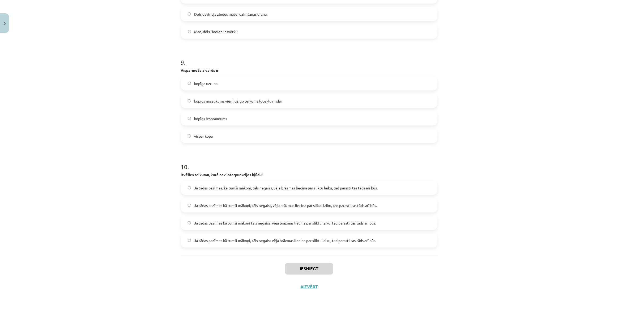
drag, startPoint x: 167, startPoint y: 99, endPoint x: 135, endPoint y: 230, distance: 134.7
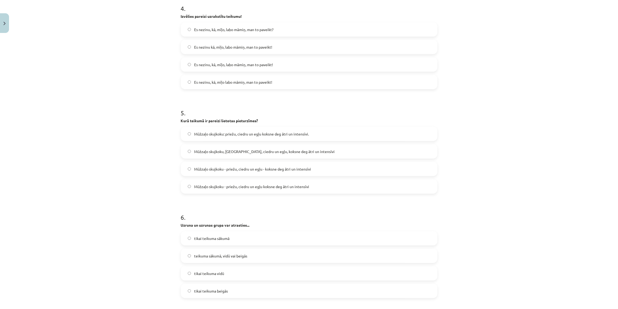
scroll to position [0, 0]
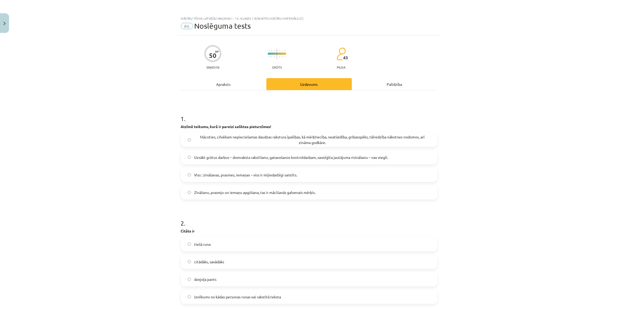
drag, startPoint x: 122, startPoint y: 91, endPoint x: 134, endPoint y: 31, distance: 61.3
drag, startPoint x: 339, startPoint y: 0, endPoint x: 485, endPoint y: 108, distance: 181.7
drag, startPoint x: 485, startPoint y: 108, endPoint x: 498, endPoint y: 63, distance: 46.8
click at [498, 63] on div "Mācību tēma: Latviešu valodas i - 12. klases 1.ieskaites mācību materiāls (c) #…" at bounding box center [309, 154] width 618 height 309
drag, startPoint x: 498, startPoint y: 63, endPoint x: 518, endPoint y: 132, distance: 72.0
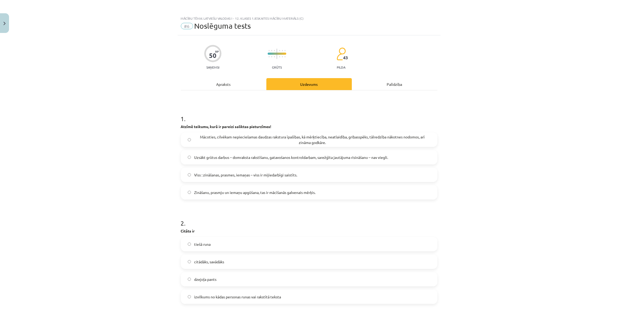
drag, startPoint x: 518, startPoint y: 132, endPoint x: 502, endPoint y: 90, distance: 45.7
click at [502, 90] on div "Mācību tēma: Latviešu valodas i - 12. klases 1.ieskaites mācību materiāls (c) #…" at bounding box center [309, 154] width 618 height 309
drag, startPoint x: 502, startPoint y: 90, endPoint x: 510, endPoint y: 134, distance: 44.5
drag, startPoint x: 510, startPoint y: 134, endPoint x: 500, endPoint y: 96, distance: 39.2
click at [500, 96] on div "Mācību tēma: Latviešu valodas i - 12. klases 1.ieskaites mācību materiāls (c) #…" at bounding box center [309, 154] width 618 height 309
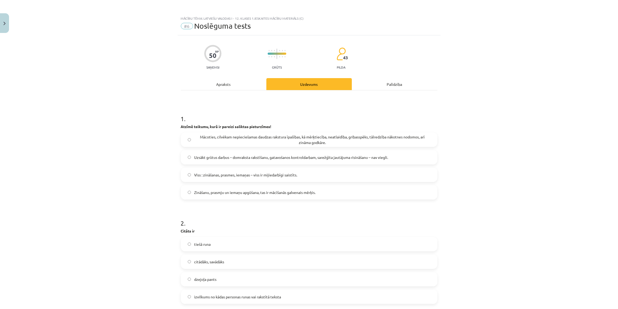
drag, startPoint x: 344, startPoint y: 110, endPoint x: 440, endPoint y: 114, distance: 96.7
drag, startPoint x: 440, startPoint y: 114, endPoint x: 320, endPoint y: 108, distance: 120.2
click at [320, 108] on h1 "1 ." at bounding box center [309, 114] width 256 height 16
drag, startPoint x: 285, startPoint y: 159, endPoint x: 462, endPoint y: 122, distance: 180.2
drag, startPoint x: 462, startPoint y: 122, endPoint x: 412, endPoint y: 105, distance: 52.9
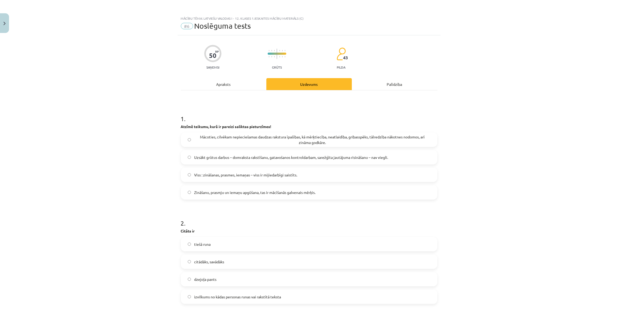
drag, startPoint x: 412, startPoint y: 105, endPoint x: 370, endPoint y: 106, distance: 41.2
click at [370, 106] on h1 "1 ." at bounding box center [309, 114] width 256 height 16
drag, startPoint x: 370, startPoint y: 106, endPoint x: 317, endPoint y: 102, distance: 53.5
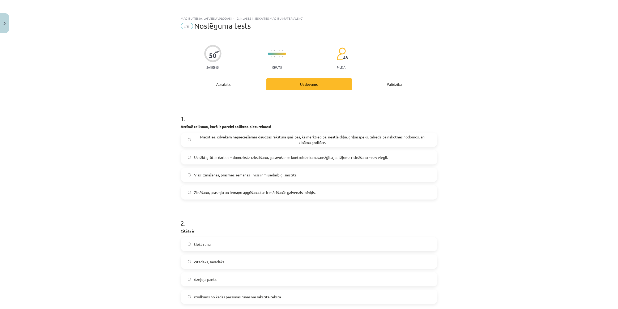
click at [524, 102] on div "Mācību tēma: Latviešu valodas i - 12. klases 1.ieskaites mācību materiāls (c) #…" at bounding box center [309, 154] width 618 height 309
drag, startPoint x: 524, startPoint y: 102, endPoint x: 498, endPoint y: 85, distance: 30.9
click at [498, 85] on div "Mācību tēma: Latviešu valodas i - 12. klases 1.ieskaites mācību materiāls (c) #…" at bounding box center [309, 154] width 618 height 309
drag, startPoint x: 283, startPoint y: 203, endPoint x: 433, endPoint y: 204, distance: 150.3
drag, startPoint x: 433, startPoint y: 204, endPoint x: 418, endPoint y: 215, distance: 18.0
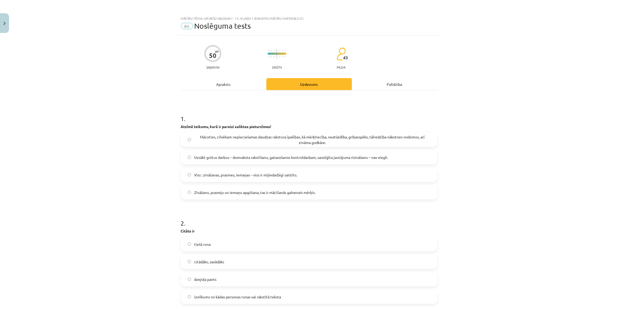
click at [418, 215] on h1 "2 ." at bounding box center [309, 218] width 256 height 16
drag, startPoint x: 418, startPoint y: 215, endPoint x: 313, endPoint y: 216, distance: 105.7
click at [313, 216] on h1 "2 ." at bounding box center [309, 218] width 256 height 16
click at [328, 161] on label "Uzsākt grūtus darbus – domraksta rakstīšanu, gatavošanos kontroldarbam, sarežģī…" at bounding box center [308, 157] width 255 height 13
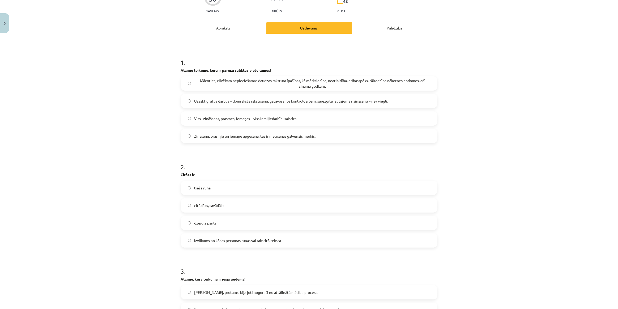
scroll to position [80, 0]
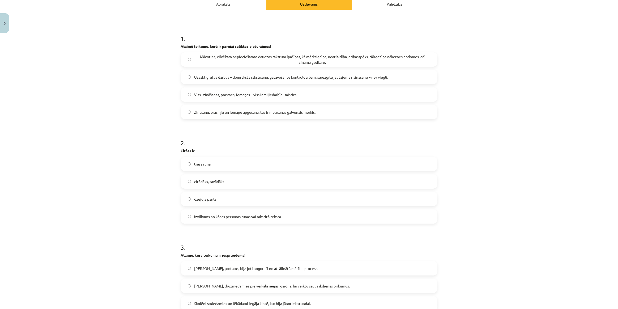
click at [236, 214] on span "izvilkums no kādas personas runas vai rakstītā teksta" at bounding box center [237, 217] width 87 height 6
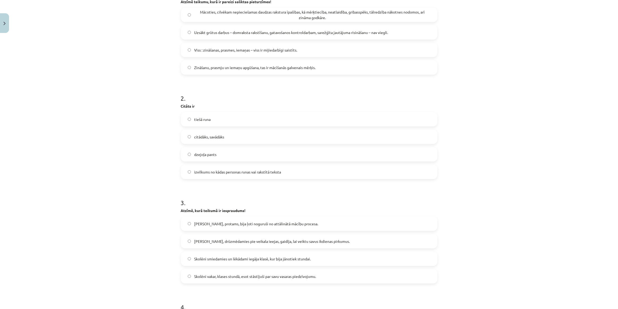
scroll to position [161, 0]
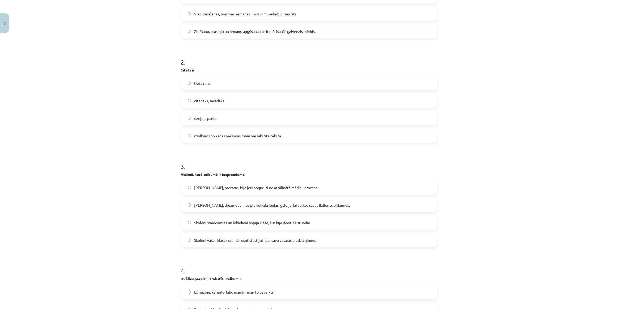
click at [253, 185] on span "Skolotāji, protams, bija ļoti noguruši no attālinātā mācību procesa." at bounding box center [256, 188] width 124 height 6
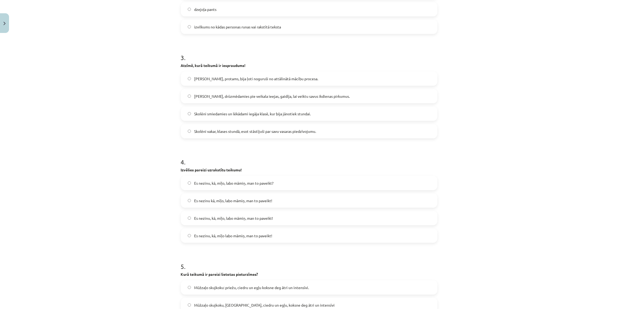
scroll to position [281, 0]
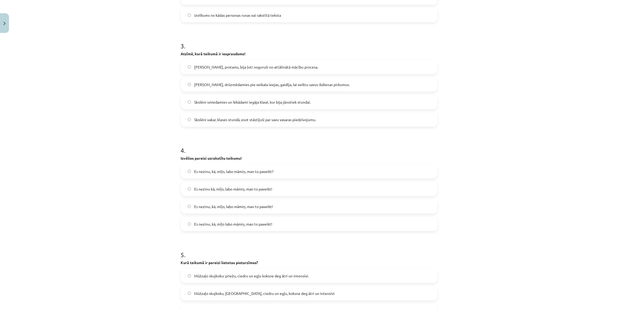
click at [138, 152] on div "Mācību tēma: Latviešu valodas i - 12. klases 1.ieskaites mācību materiāls (c) #…" at bounding box center [309, 154] width 618 height 309
drag, startPoint x: 230, startPoint y: 224, endPoint x: 328, endPoint y: 245, distance: 100.9
drag, startPoint x: 328, startPoint y: 245, endPoint x: 271, endPoint y: 235, distance: 58.2
drag, startPoint x: 273, startPoint y: 204, endPoint x: 220, endPoint y: 141, distance: 82.7
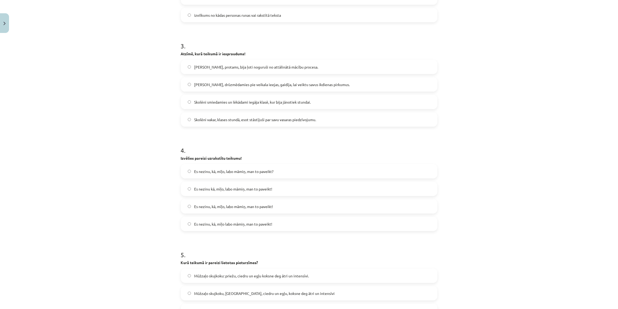
click at [220, 141] on h1 "4 ." at bounding box center [309, 145] width 256 height 16
click at [186, 209] on label "Es nezinu, kā, mīļo, labo māmiņ, man to paveikt!" at bounding box center [308, 206] width 255 height 13
drag, startPoint x: 186, startPoint y: 219, endPoint x: 171, endPoint y: 213, distance: 16.2
drag, startPoint x: 171, startPoint y: 213, endPoint x: 106, endPoint y: 197, distance: 66.7
click at [106, 197] on div "Mācību tēma: Latviešu valodas i - 12. klases 1.ieskaites mācību materiāls (c) #…" at bounding box center [309, 154] width 618 height 309
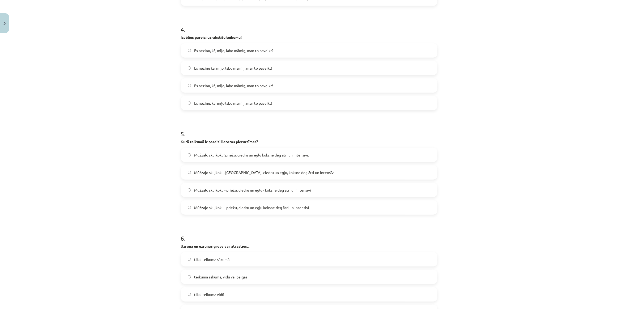
scroll to position [483, 0]
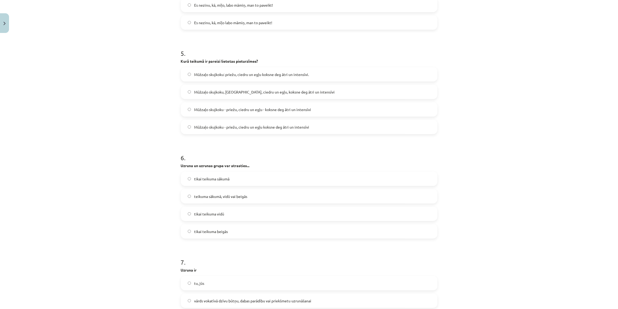
drag, startPoint x: 103, startPoint y: 190, endPoint x: 66, endPoint y: 172, distance: 41.3
click at [66, 172] on div "Mācību tēma: Latviešu valodas i - 12. klases 1.ieskaites mācību materiāls (c) #…" at bounding box center [309, 154] width 618 height 309
click at [277, 112] on span "Mūžzaļo skujkoku - priežu, ciedru un egļu - koksne deg ātri un intensīvi" at bounding box center [252, 110] width 117 height 6
click at [271, 195] on label "teikuma sākumā, vidū vai beigās" at bounding box center [308, 196] width 255 height 13
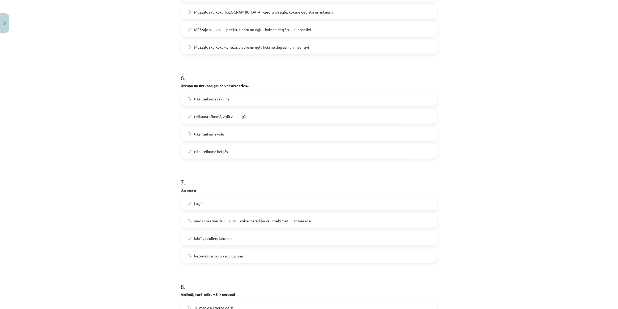
scroll to position [563, 0]
click at [277, 218] on span "vārds vokatīvā dzīvu būtņu, dabas parādību vai priekšmetu uzrunāšanai" at bounding box center [252, 221] width 117 height 6
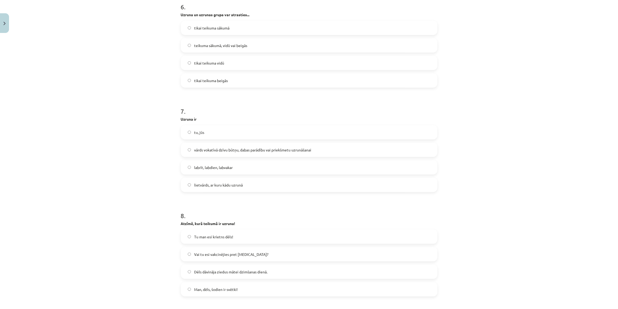
scroll to position [644, 0]
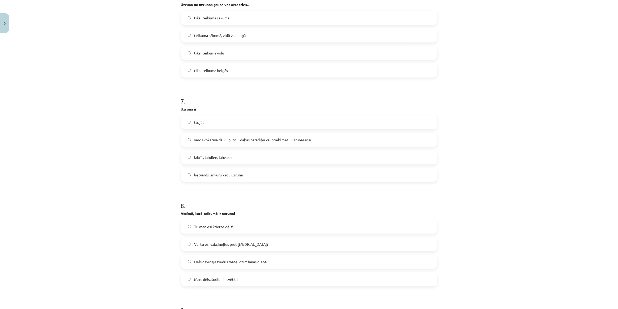
click at [272, 277] on label "Man, dēls, šodien ir svētki!" at bounding box center [308, 278] width 255 height 13
drag, startPoint x: 272, startPoint y: 277, endPoint x: 125, endPoint y: 256, distance: 148.0
click at [125, 256] on div "Mācību tēma: Latviešu valodas i - 12. klases 1.ieskaites mācību materiāls (c) #…" at bounding box center [309, 154] width 618 height 309
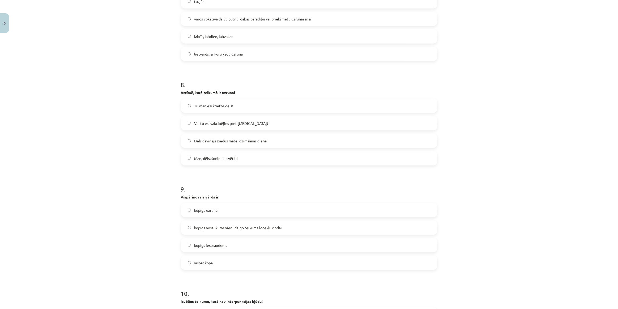
click at [228, 225] on span "kopīgs nosaukums vienlīdzīgo teikuma locekļu rindai" at bounding box center [238, 228] width 88 height 6
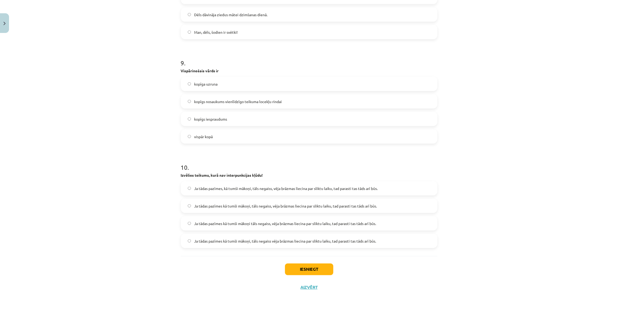
scroll to position [891, 0]
click at [259, 192] on label "Ja tādas pazīmes, kā tumši mākoņi, tāls negaiss, vēja brāzmas liecina par slikt…" at bounding box center [308, 187] width 255 height 13
click at [320, 266] on button "Iesniegt" at bounding box center [309, 269] width 48 height 12
drag, startPoint x: 364, startPoint y: 229, endPoint x: 534, endPoint y: 244, distance: 170.3
click at [534, 244] on div "Mācību tēma: Latviešu valodas i - 12. klases 1.ieskaites mācību materiāls (c) #…" at bounding box center [309, 154] width 618 height 309
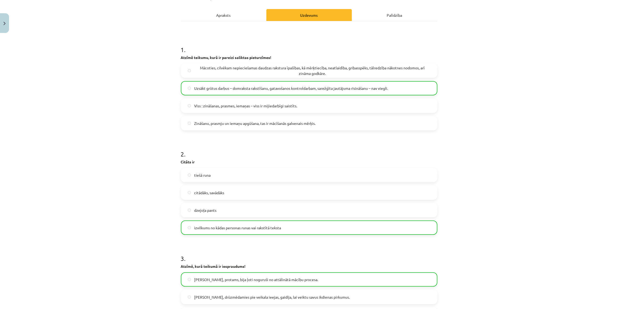
scroll to position [908, 0]
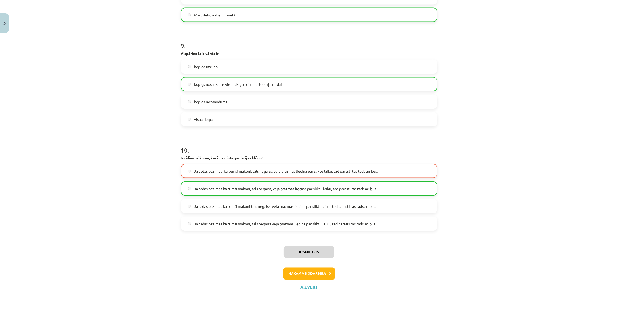
drag, startPoint x: 555, startPoint y: 54, endPoint x: 471, endPoint y: 257, distance: 219.4
click at [310, 289] on button "Aizvērt" at bounding box center [309, 286] width 20 height 5
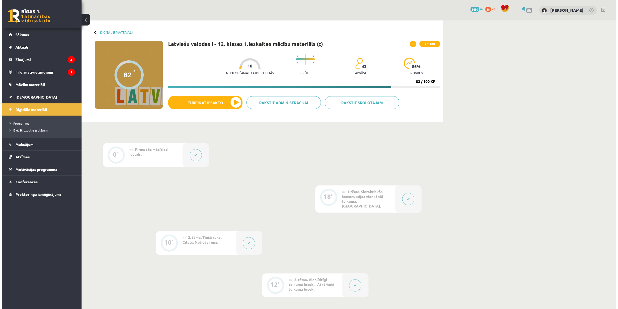
scroll to position [204, 0]
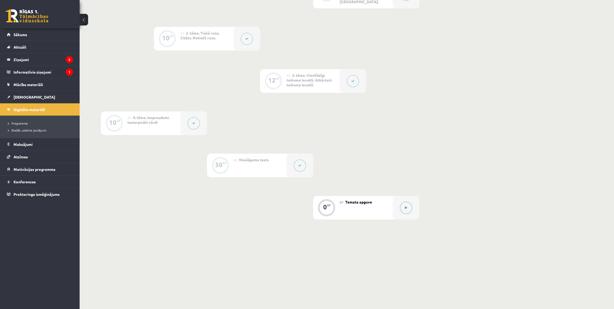
click at [406, 198] on div at bounding box center [406, 208] width 27 height 24
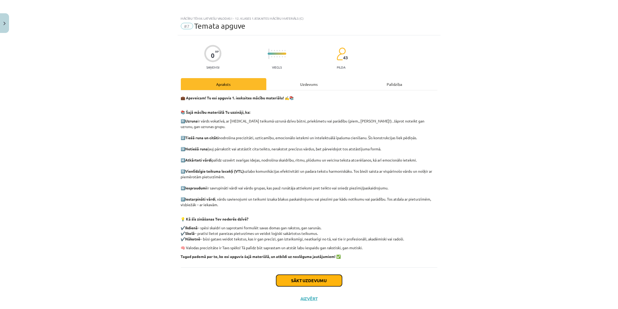
click at [328, 275] on button "Sākt uzdevumu" at bounding box center [309, 281] width 66 height 12
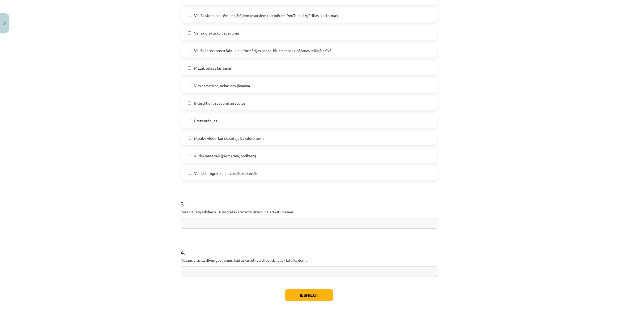
scroll to position [313, 0]
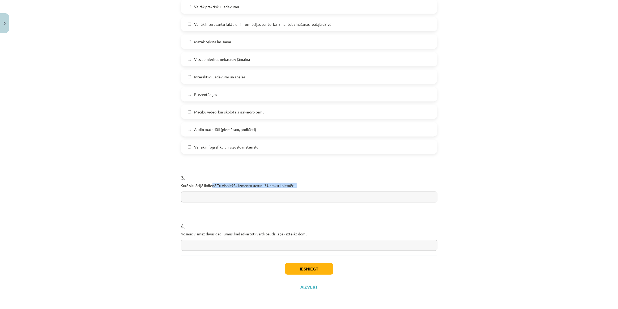
drag, startPoint x: 209, startPoint y: 185, endPoint x: 413, endPoint y: 184, distance: 203.9
click at [413, 184] on p "Kurā situācijā ikdienā Tu visbiežāk izmanto uzrunu? Uzraksti piemēru." at bounding box center [309, 186] width 256 height 6
click at [414, 184] on p "Kurā situācijā ikdienā Tu visbiežāk izmanto uzrunu? Uzraksti piemēru." at bounding box center [309, 186] width 256 height 6
drag, startPoint x: 220, startPoint y: 190, endPoint x: 183, endPoint y: 190, distance: 36.9
drag, startPoint x: 183, startPoint y: 190, endPoint x: 147, endPoint y: 194, distance: 35.5
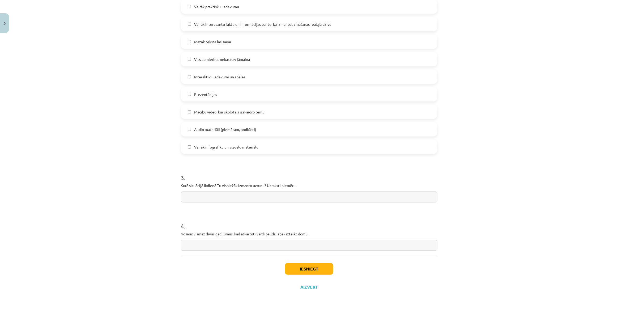
click at [147, 194] on div "Mācību tēma: Latviešu valodas i - 12. klases 1.ieskaites mācību materiāls (c) #…" at bounding box center [309, 154] width 618 height 309
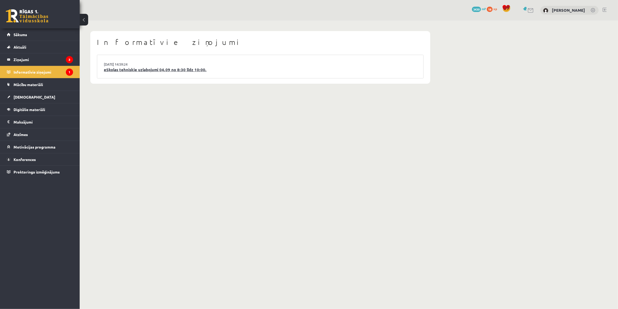
click at [195, 70] on link "eSkolas tehniskie uzlabojumi 04.09 no 8:30 līdz 10:00." at bounding box center [260, 70] width 313 height 6
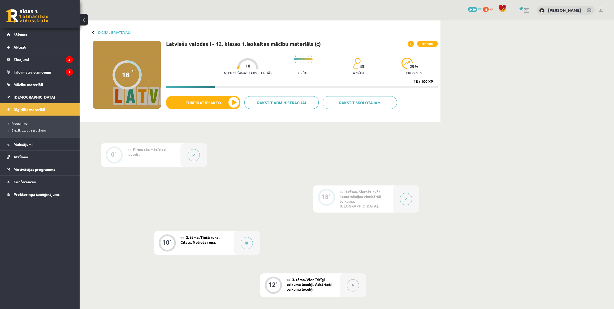
scroll to position [121, 0]
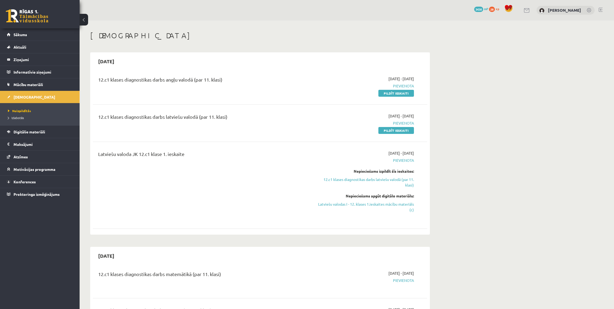
scroll to position [40, 0]
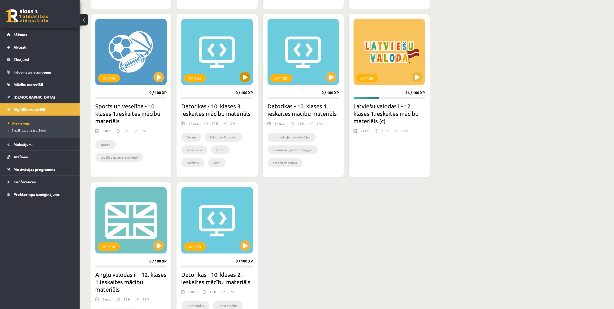
scroll to position [322, 0]
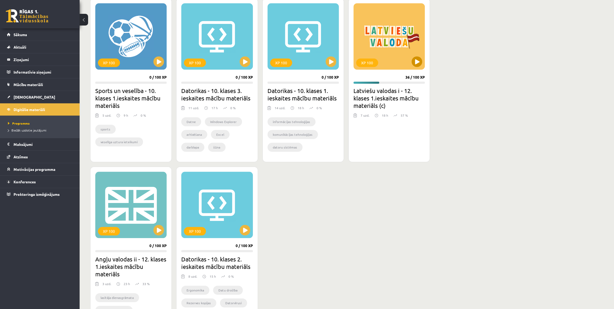
click at [412, 39] on div "XP 100" at bounding box center [389, 36] width 71 height 66
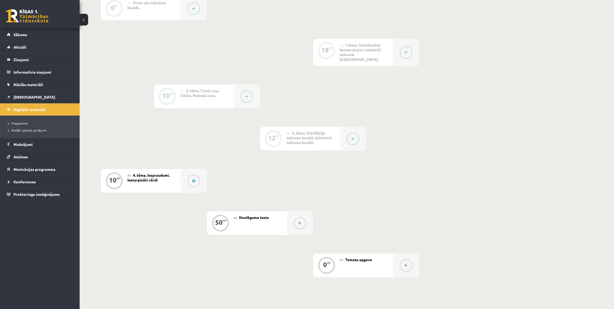
scroll to position [204, 0]
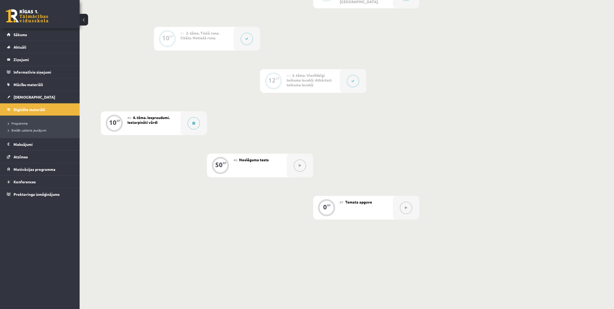
drag, startPoint x: 420, startPoint y: 109, endPoint x: 412, endPoint y: 51, distance: 58.4
click at [412, 51] on div "0 XP #1 Pirms sāc mācīties! Ievads. 18 XP #2 1.tēma. Sintaktiskās konstrukcijas…" at bounding box center [260, 79] width 319 height 280
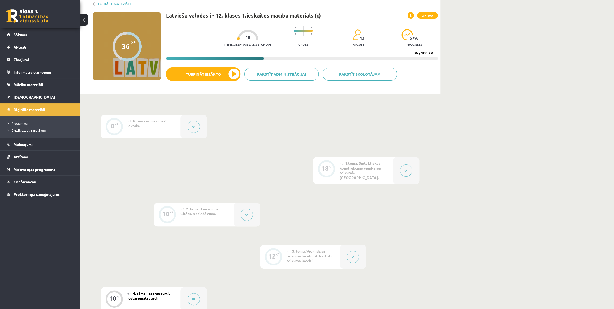
scroll to position [0, 0]
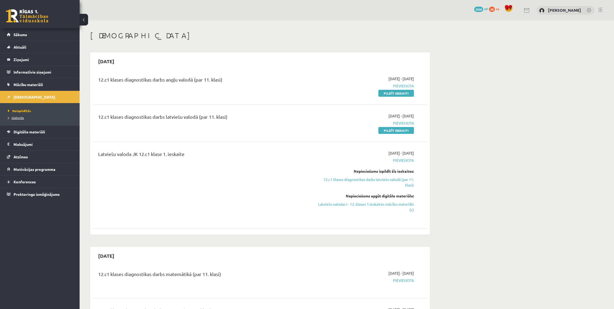
scroll to position [40, 0]
